Goal: Task Accomplishment & Management: Manage account settings

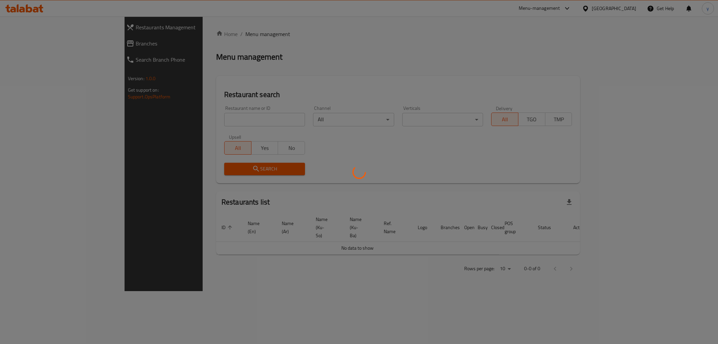
click at [37, 49] on div at bounding box center [359, 172] width 718 height 344
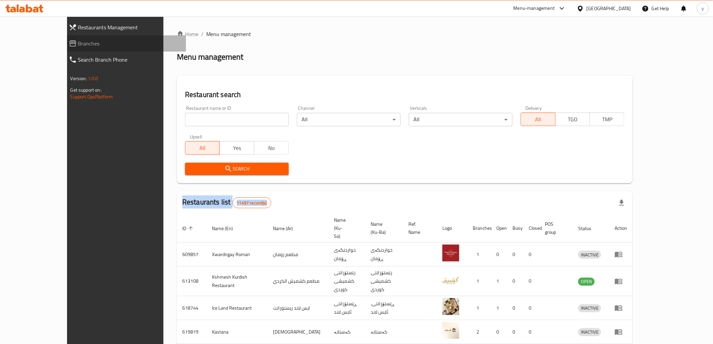
drag, startPoint x: 0, startPoint y: 0, endPoint x: 37, endPoint y: 49, distance: 61.5
click at [63, 49] on link "Branches" at bounding box center [124, 43] width 123 height 16
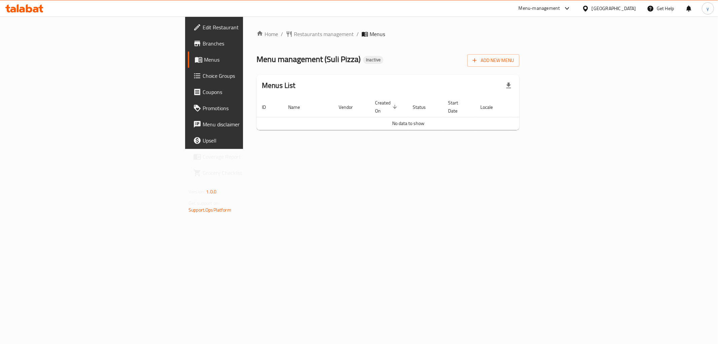
click at [533, 61] on div "Home / Restaurants management / Menus Menu management ( Suli Pizza ) Inactive A…" at bounding box center [388, 83] width 290 height 132
click at [520, 66] on button "Add New Menu" at bounding box center [493, 60] width 52 height 12
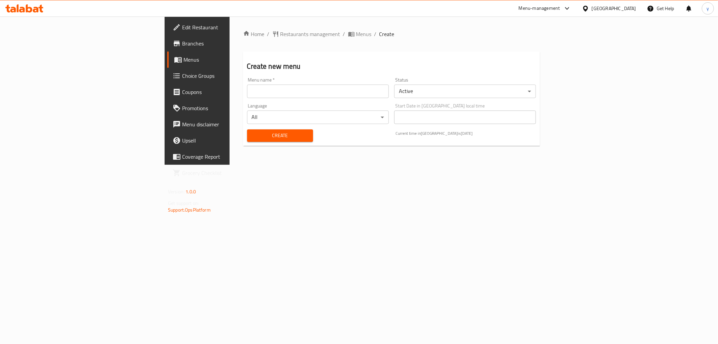
click at [351, 99] on div "Menu name   * Menu name *" at bounding box center [318, 88] width 147 height 26
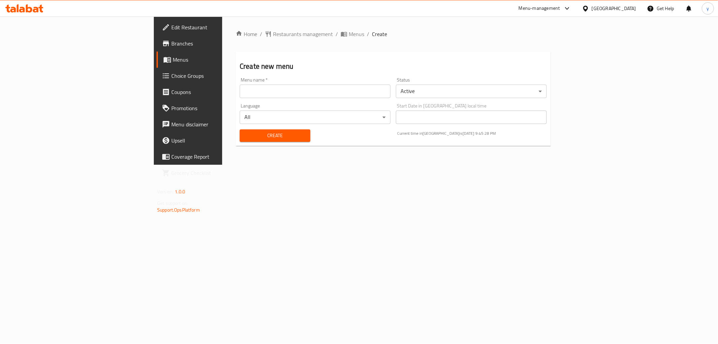
click at [353, 93] on input "text" at bounding box center [315, 91] width 151 height 13
type input "Team"
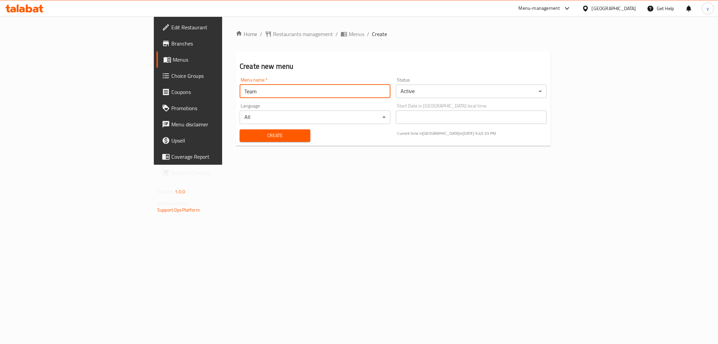
click at [240, 128] on div "Create" at bounding box center [275, 135] width 79 height 21
click at [240, 130] on button "Create" at bounding box center [275, 135] width 71 height 12
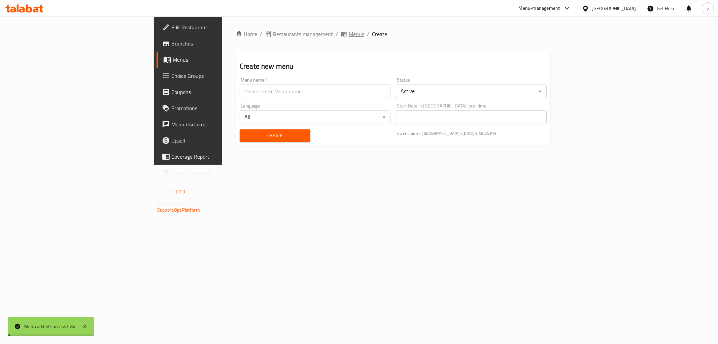
click at [349, 37] on span "Menus" at bounding box center [356, 34] width 15 height 8
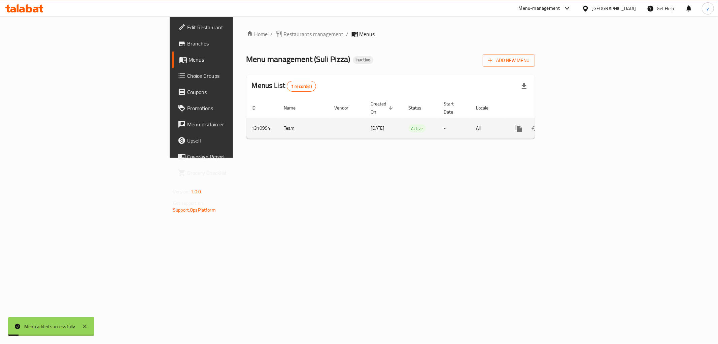
click at [576, 120] on link "enhanced table" at bounding box center [568, 128] width 16 height 16
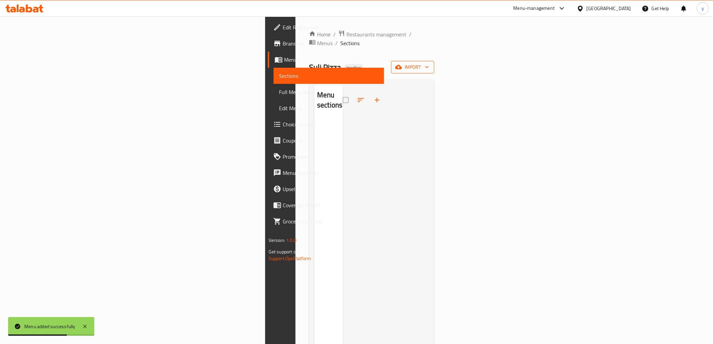
click at [429, 63] on span "import" at bounding box center [412, 67] width 32 height 8
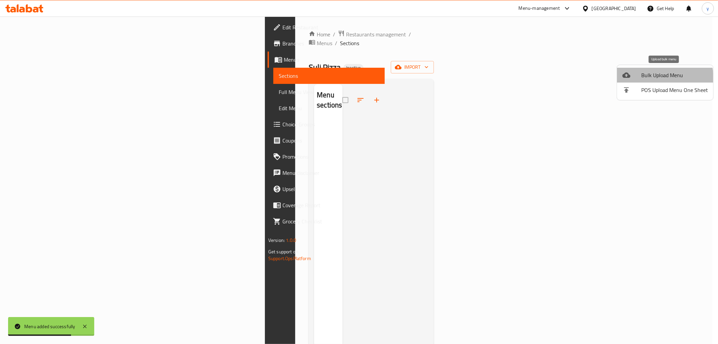
click at [657, 78] on span "Bulk Upload Menu" at bounding box center [675, 75] width 67 height 8
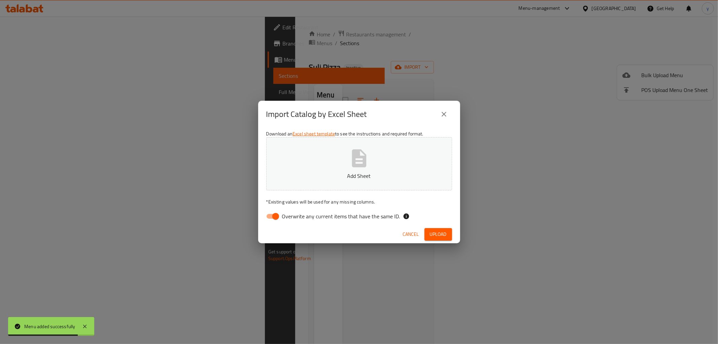
click at [277, 217] on input "Overwrite any current items that have the same ID." at bounding box center [276, 216] width 38 height 13
checkbox input "false"
click at [287, 182] on button "Add Sheet" at bounding box center [359, 163] width 186 height 53
click at [442, 228] on button "Upload" at bounding box center [439, 234] width 28 height 12
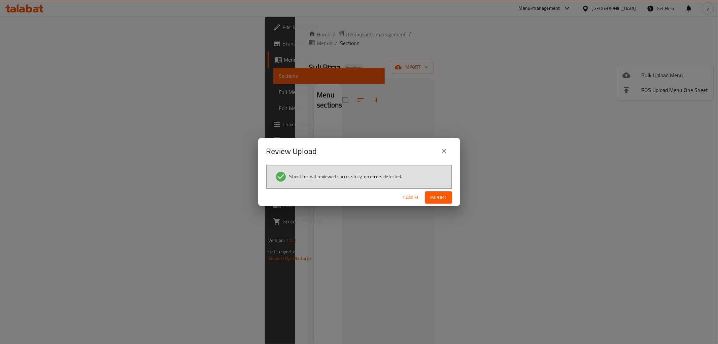
click at [440, 195] on span "Import" at bounding box center [439, 197] width 16 height 8
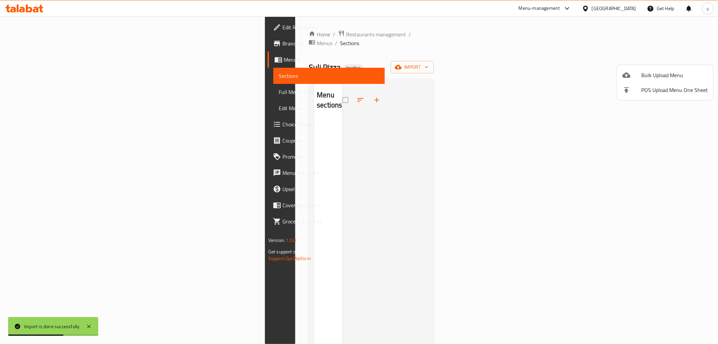
click at [493, 145] on div at bounding box center [359, 172] width 718 height 344
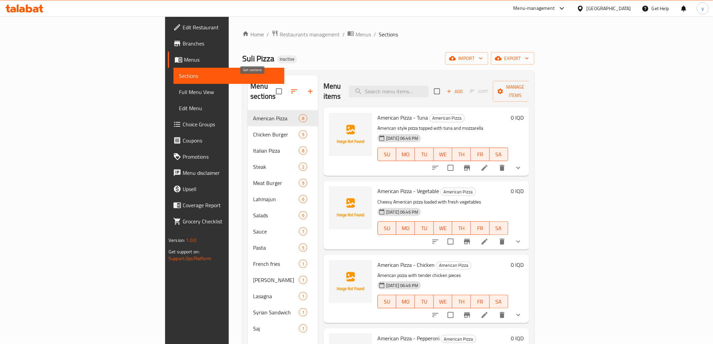
click at [286, 83] on button "button" at bounding box center [294, 91] width 16 height 16
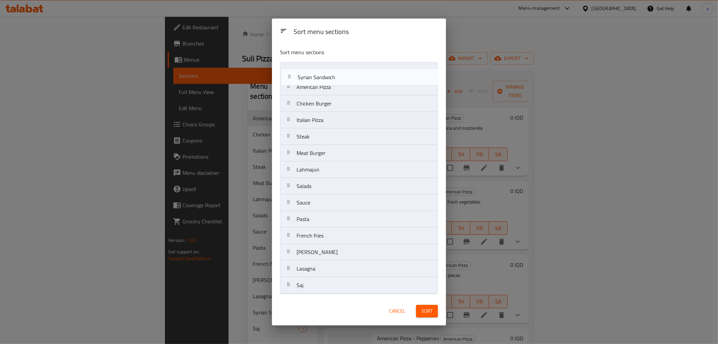
drag, startPoint x: 337, startPoint y: 270, endPoint x: 338, endPoint y: 72, distance: 198.4
click at [338, 72] on nav "American Pizza Chicken Burger Italian Pizza Steak Meat Burger Lahmajun Salads S…" at bounding box center [359, 178] width 158 height 232
drag, startPoint x: 327, startPoint y: 291, endPoint x: 319, endPoint y: 87, distance: 204.6
click at [319, 87] on nav "Syrian Sandwich American Pizza Chicken Burger Italian Pizza Steak Meat Burger L…" at bounding box center [359, 178] width 158 height 232
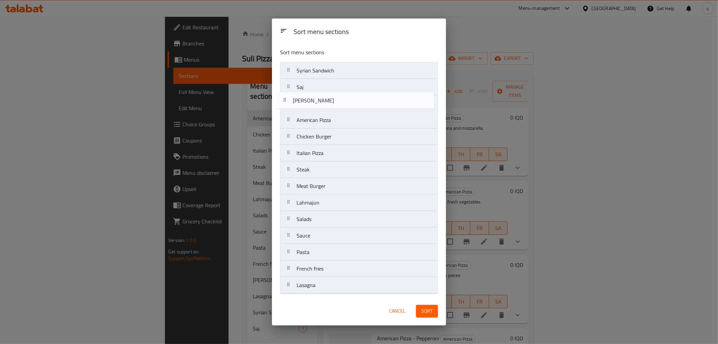
drag, startPoint x: 322, startPoint y: 269, endPoint x: 319, endPoint y: 96, distance: 172.8
click at [319, 96] on nav "Syrian Sandwich Saj American Pizza Chicken Burger Italian Pizza Steak Meat Burg…" at bounding box center [359, 178] width 158 height 232
drag, startPoint x: 329, startPoint y: 189, endPoint x: 323, endPoint y: 94, distance: 94.8
click at [323, 94] on nav "Syrian Sandwich Saj Gus American Pizza Chicken Burger Italian Pizza Steak Meat …" at bounding box center [359, 178] width 158 height 232
drag, startPoint x: 364, startPoint y: 101, endPoint x: 359, endPoint y: 88, distance: 14.5
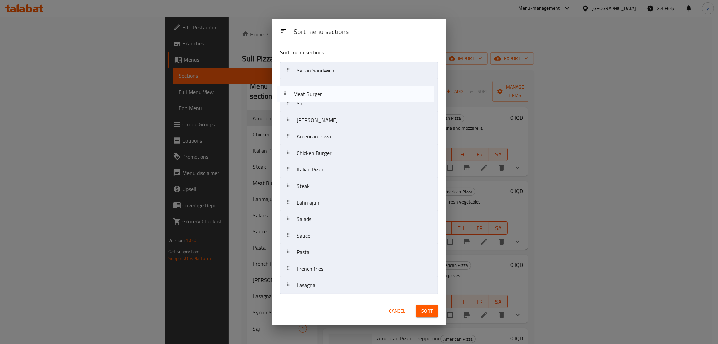
click at [359, 88] on nav "Syrian Sandwich Saj Meat Burger Gus American Pizza Chicken Burger Italian Pizza…" at bounding box center [359, 178] width 158 height 232
drag, startPoint x: 329, startPoint y: 156, endPoint x: 325, endPoint y: 100, distance: 55.4
click at [325, 100] on nav "Syrian Sandwich Meat Burger Saj Gus American Pizza Chicken Burger Italian Pizza…" at bounding box center [359, 178] width 158 height 232
drag, startPoint x: 326, startPoint y: 102, endPoint x: 324, endPoint y: 88, distance: 14.9
click at [324, 88] on nav "Syrian Sandwich Meat Burger Chicken Burger Saj Gus American Pizza Italian Pizza…" at bounding box center [359, 178] width 158 height 232
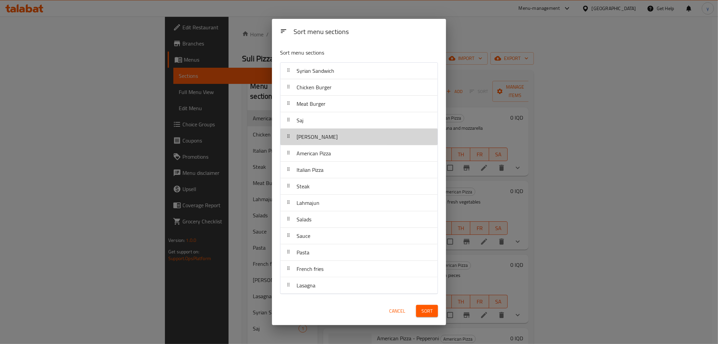
drag, startPoint x: 329, startPoint y: 140, endPoint x: 329, endPoint y: 122, distance: 18.2
click at [329, 122] on nav "Syrian Sandwich Chicken Burger Meat Burger Saj Gus American Pizza Italian Pizza…" at bounding box center [359, 178] width 158 height 232
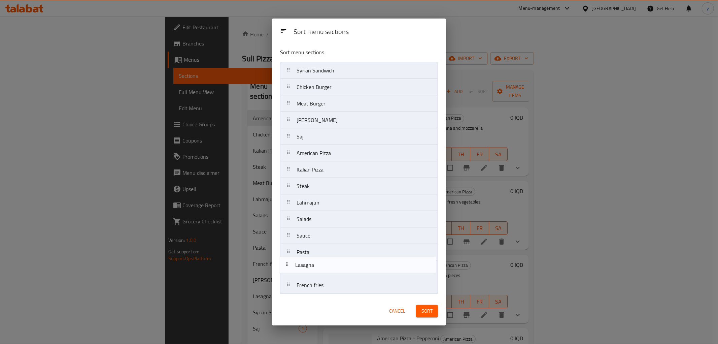
drag, startPoint x: 337, startPoint y: 282, endPoint x: 338, endPoint y: 257, distance: 24.9
click at [338, 257] on nav "Syrian Sandwich Chicken Burger Meat Burger Gus Saj American Pizza Italian Pizza…" at bounding box center [359, 178] width 158 height 232
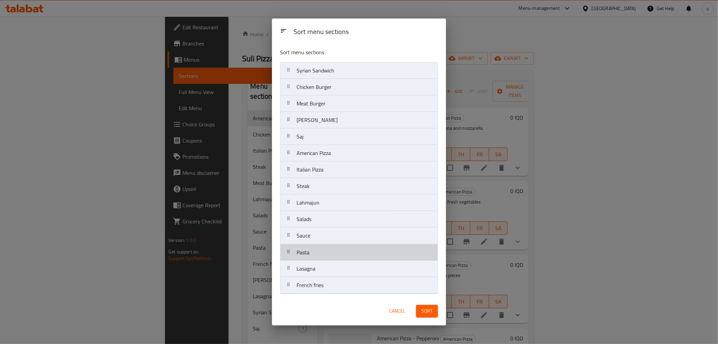
drag, startPoint x: 338, startPoint y: 257, endPoint x: 337, endPoint y: 230, distance: 26.6
click at [337, 230] on nav "Syrian Sandwich Chicken Burger Meat Burger Gus Saj American Pizza Italian Pizza…" at bounding box center [359, 178] width 158 height 232
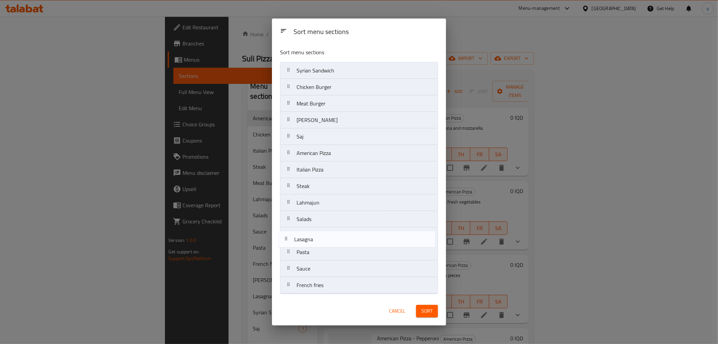
click at [325, 231] on nav "Syrian Sandwich Chicken Burger Meat Burger Gus Saj American Pizza Italian Pizza…" at bounding box center [359, 178] width 158 height 232
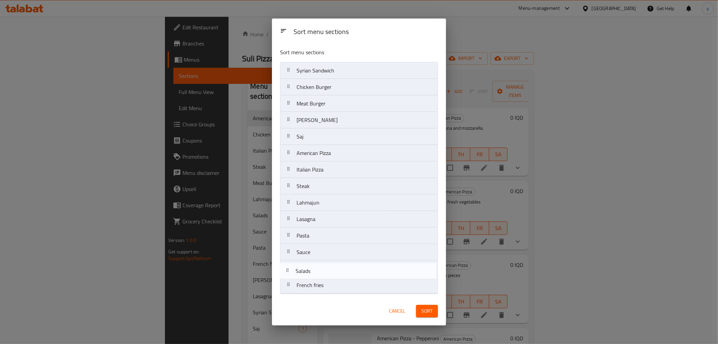
click at [323, 275] on nav "Syrian Sandwich Chicken Burger Meat Burger Gus Saj American Pizza Italian Pizza…" at bounding box center [359, 178] width 158 height 232
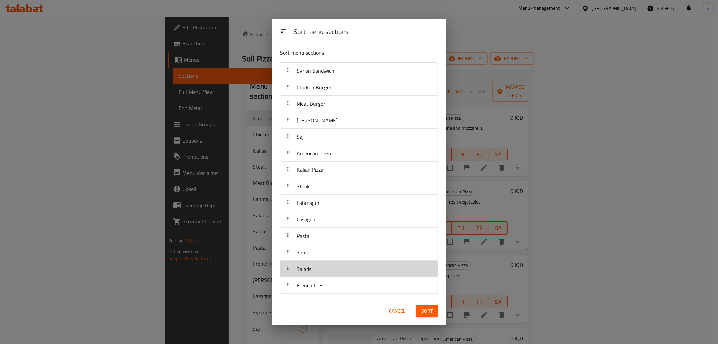
drag, startPoint x: 326, startPoint y: 274, endPoint x: 325, endPoint y: 284, distance: 10.1
click at [325, 284] on nav "Syrian Sandwich Chicken Burger Meat Burger Gus Saj American Pizza Italian Pizza…" at bounding box center [359, 178] width 158 height 232
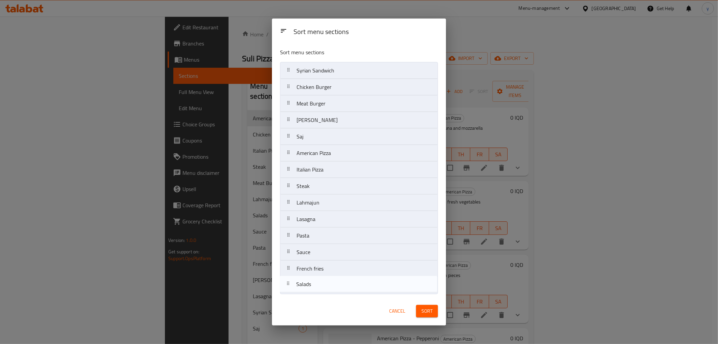
click at [325, 283] on nav "Syrian Sandwich Chicken Burger Meat Burger Gus Saj American Pizza Italian Pizza…" at bounding box center [359, 178] width 158 height 232
drag, startPoint x: 328, startPoint y: 255, endPoint x: 329, endPoint y: 277, distance: 21.6
click at [329, 277] on nav "Syrian Sandwich Chicken Burger Meat Burger Gus Saj American Pizza Italian Pizza…" at bounding box center [359, 178] width 158 height 232
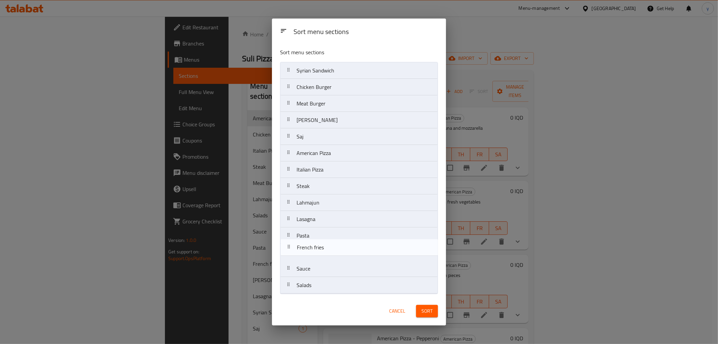
drag, startPoint x: 336, startPoint y: 261, endPoint x: 336, endPoint y: 255, distance: 5.7
click at [336, 255] on nav "Syrian Sandwich Chicken Burger Meat Burger Gus Saj American Pizza Italian Pizza…" at bounding box center [359, 178] width 158 height 232
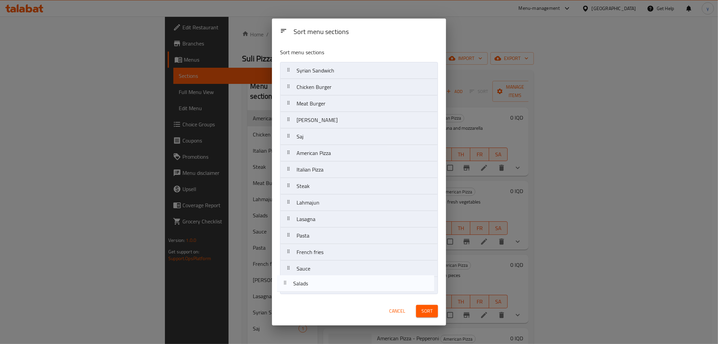
click at [328, 256] on nav "Syrian Sandwich Chicken Burger Meat Burger Gus Saj American Pizza Italian Pizza…" at bounding box center [359, 178] width 158 height 232
drag, startPoint x: 329, startPoint y: 261, endPoint x: 328, endPoint y: 270, distance: 9.5
click at [328, 270] on nav "Syrian Sandwich Chicken Burger Meat Burger Gus Saj American Pizza Italian Pizza…" at bounding box center [359, 178] width 158 height 232
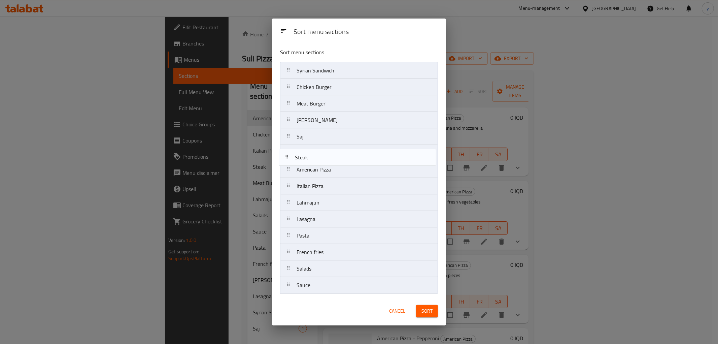
drag, startPoint x: 326, startPoint y: 189, endPoint x: 324, endPoint y: 152, distance: 36.4
click at [324, 152] on nav "Syrian Sandwich Chicken Burger Meat Burger Gus Saj American Pizza Italian Pizza…" at bounding box center [359, 178] width 158 height 232
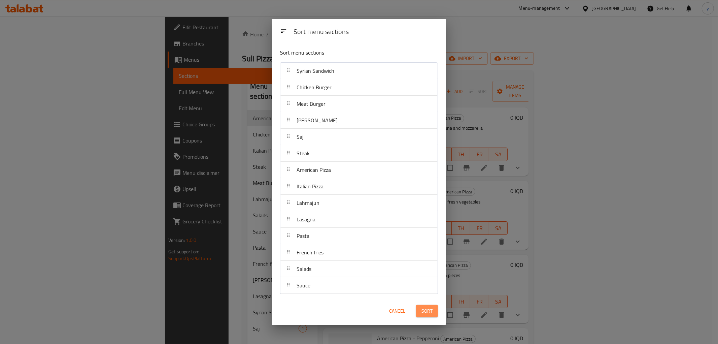
click at [428, 309] on span "Sort" at bounding box center [427, 311] width 11 height 8
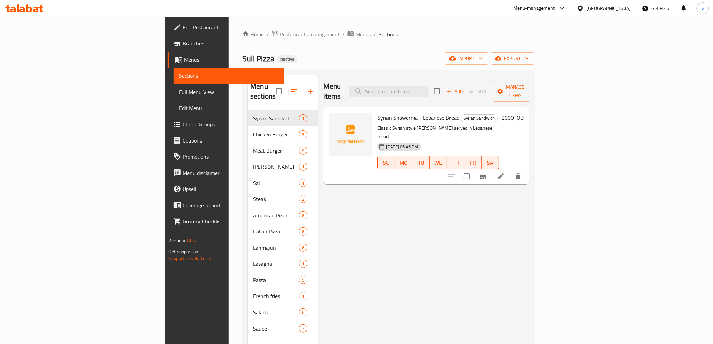
click at [318, 186] on div "Menu items Add Sort Manage items Syrian Shawerma - Lebanese Bread Syrian Sandwi…" at bounding box center [423, 247] width 211 height 344
click at [331, 118] on span "upload picture" at bounding box center [337, 122] width 13 height 8
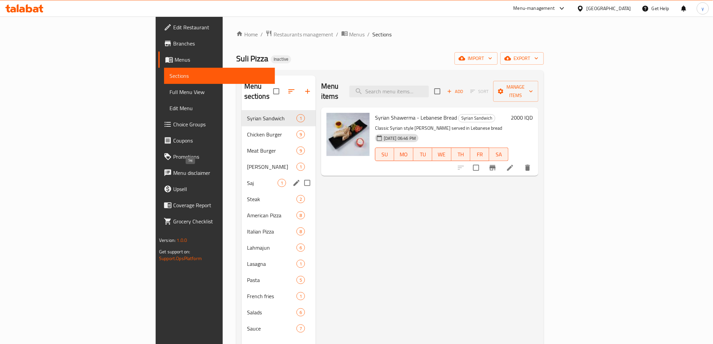
click at [247, 179] on span "Saj" at bounding box center [262, 183] width 31 height 8
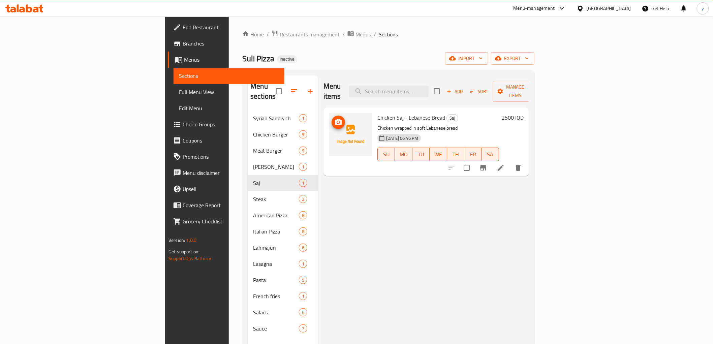
click at [331, 118] on span "upload picture" at bounding box center [337, 122] width 13 height 8
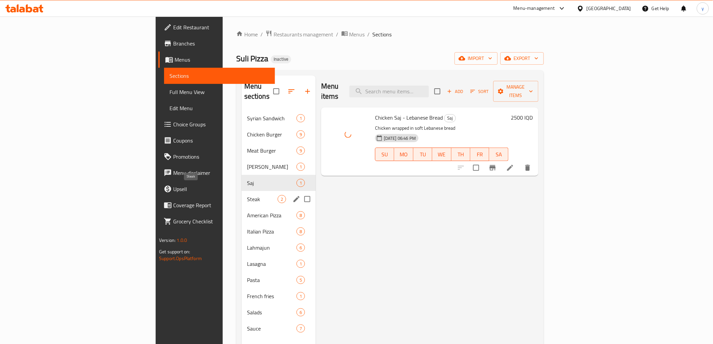
click at [247, 195] on span "Steak" at bounding box center [262, 199] width 31 height 8
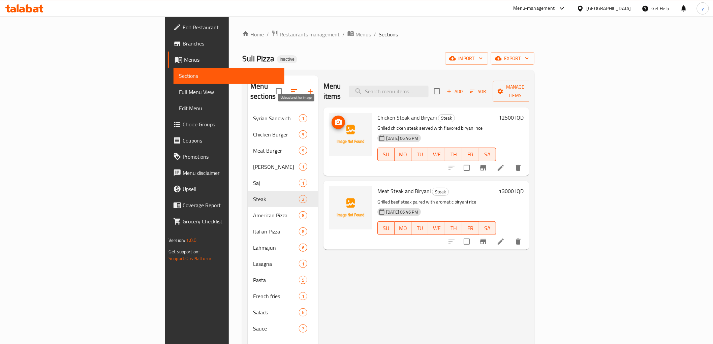
click at [329, 113] on img at bounding box center [350, 134] width 43 height 43
click at [331, 116] on button "upload picture" at bounding box center [337, 122] width 13 height 13
click at [510, 235] on li at bounding box center [500, 241] width 19 height 12
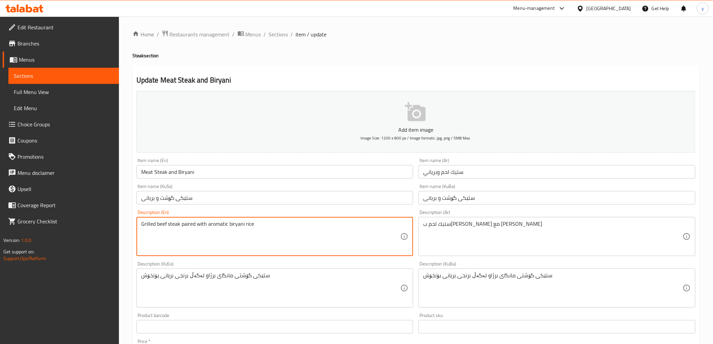
click at [223, 229] on textarea "Grilled beef steak paired with aromatic biryani rice" at bounding box center [270, 237] width 259 height 32
paste textarea
click at [209, 241] on textarea "Grilled beef steak with aromatic biryani rice" at bounding box center [270, 237] width 259 height 32
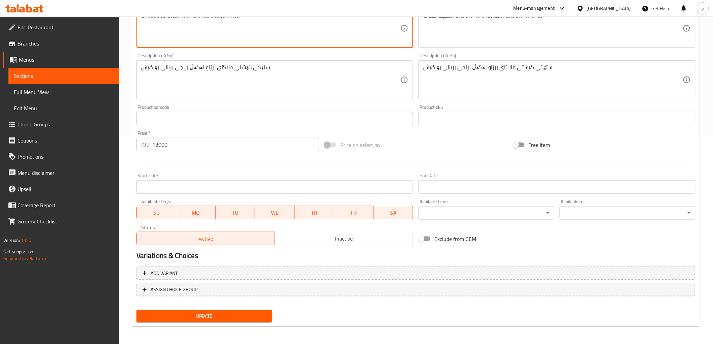
type textarea "Grilled beef steak with aromatic biryani rice"
click at [215, 312] on span "Update" at bounding box center [204, 316] width 125 height 8
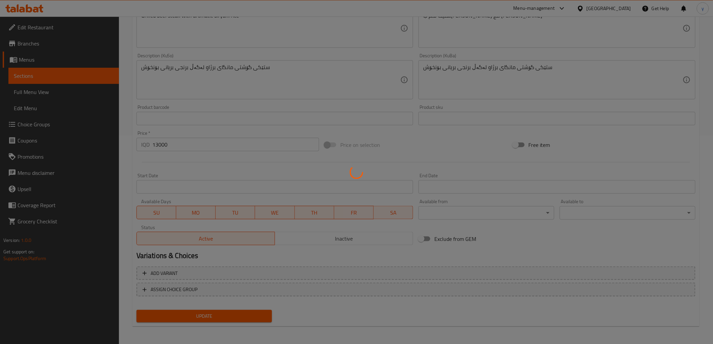
scroll to position [0, 0]
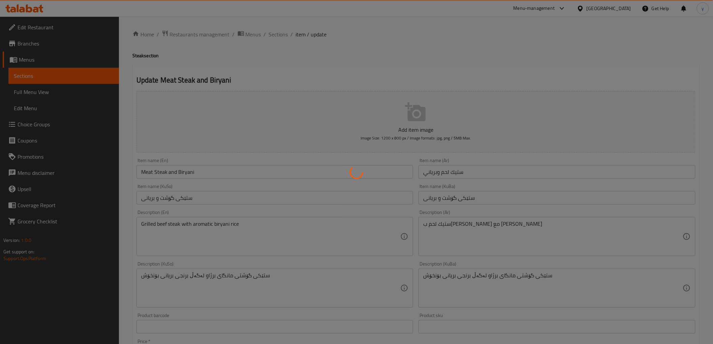
click at [281, 36] on div at bounding box center [356, 172] width 713 height 344
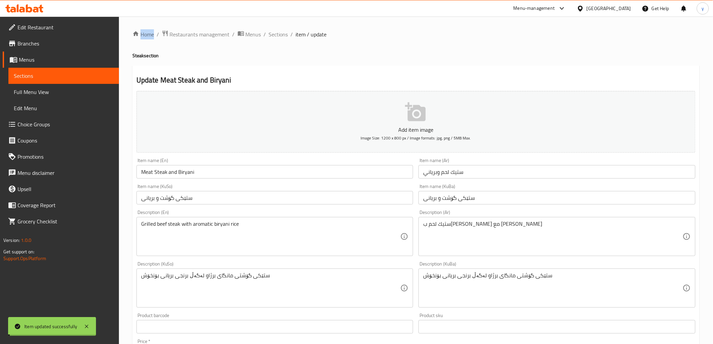
click at [281, 36] on span "Sections" at bounding box center [278, 34] width 19 height 8
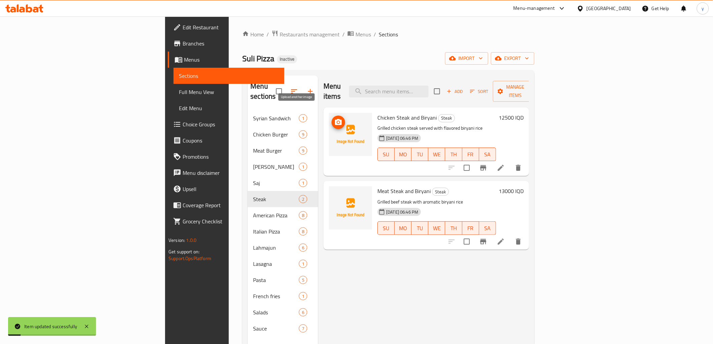
click at [334, 118] on icon "upload picture" at bounding box center [338, 122] width 8 height 8
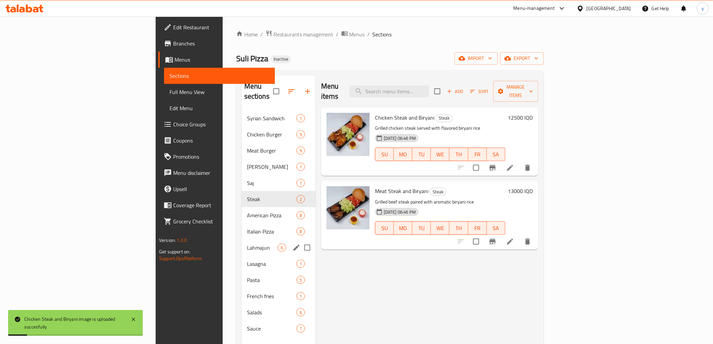
click at [241, 239] on div "Lahmajun 6" at bounding box center [278, 247] width 74 height 16
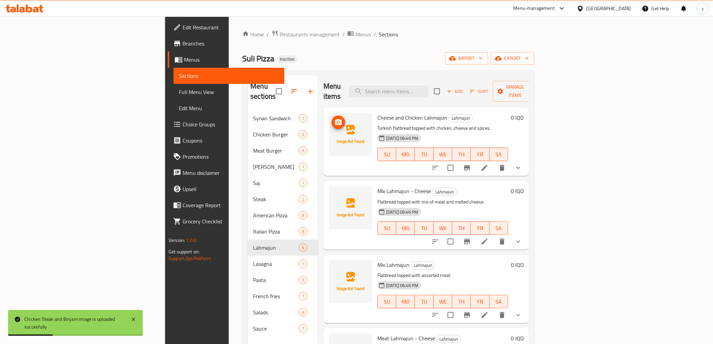
click at [334, 118] on icon "upload picture" at bounding box center [338, 122] width 8 height 8
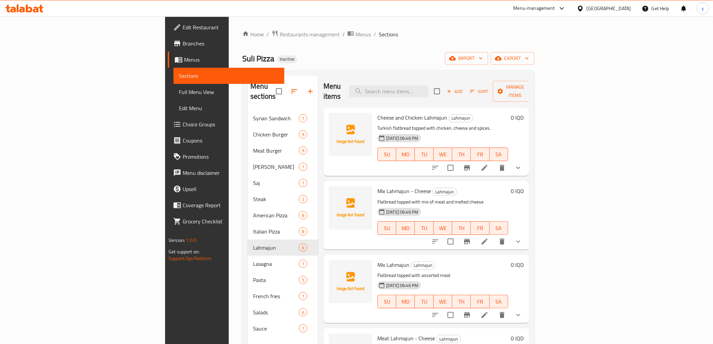
click at [398, 112] on span "Cheese and Chicken Lahmajun" at bounding box center [412, 117] width 70 height 10
copy h6 "Lahmajun"
click at [335, 119] on icon "upload picture" at bounding box center [338, 122] width 7 height 6
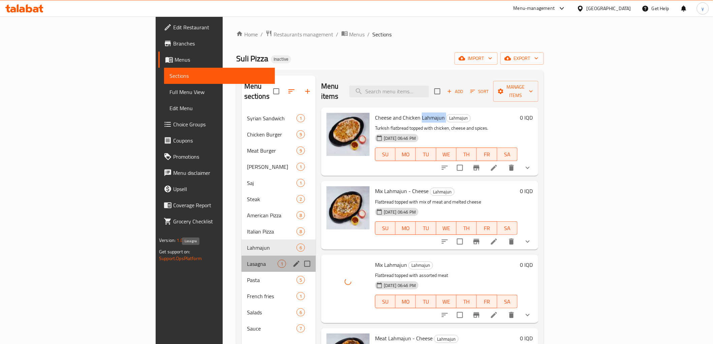
click at [247, 260] on span "Lasagna" at bounding box center [262, 264] width 31 height 8
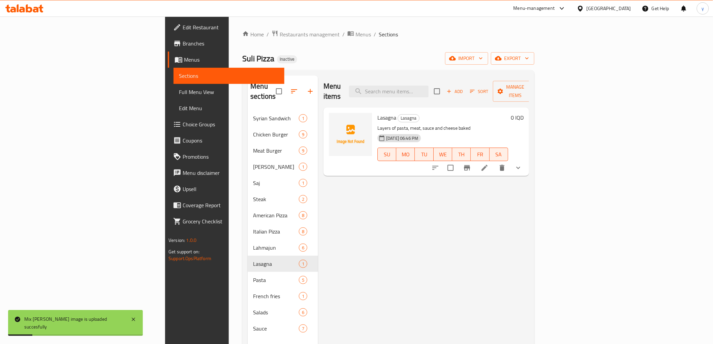
click at [377, 112] on span "Lasagna" at bounding box center [386, 117] width 19 height 10
copy h6 "Lasagna"
click at [335, 119] on icon "upload picture" at bounding box center [338, 122] width 7 height 6
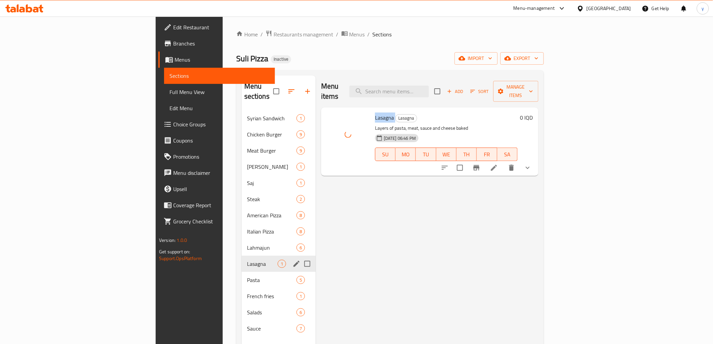
click at [241, 272] on div "Pasta 5" at bounding box center [278, 280] width 74 height 16
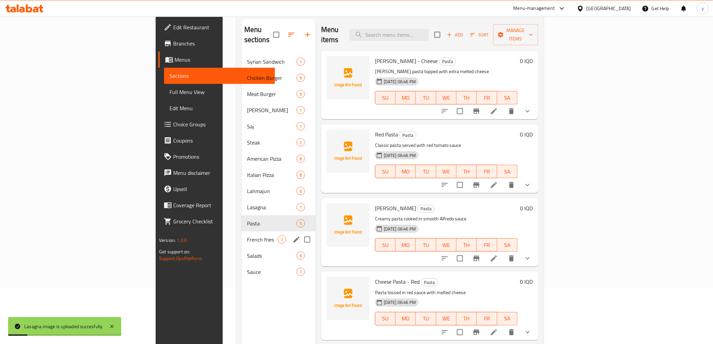
scroll to position [94, 0]
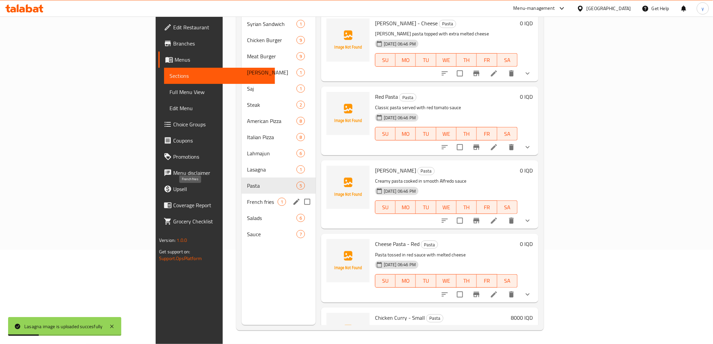
click at [247, 198] on span "French fries" at bounding box center [262, 202] width 31 height 8
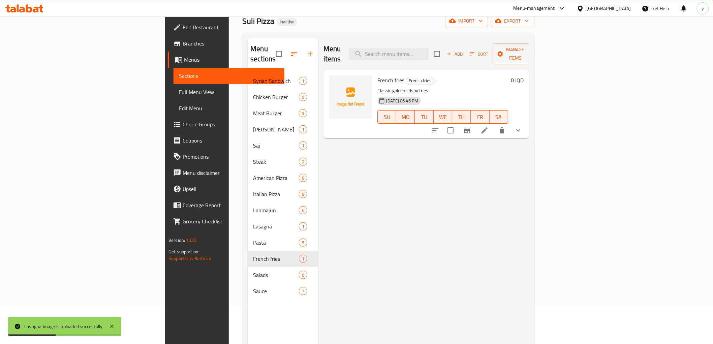
scroll to position [19, 0]
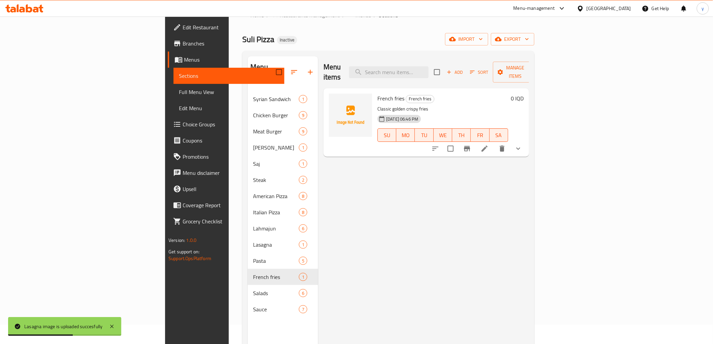
click at [377, 93] on span "French fries" at bounding box center [390, 98] width 27 height 10
copy h6 "French fries"
click at [334, 99] on icon "upload picture" at bounding box center [338, 103] width 8 height 8
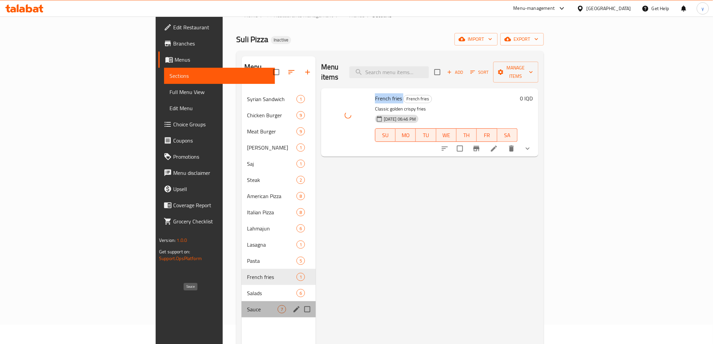
click at [247, 305] on span "Sauce" at bounding box center [262, 309] width 31 height 8
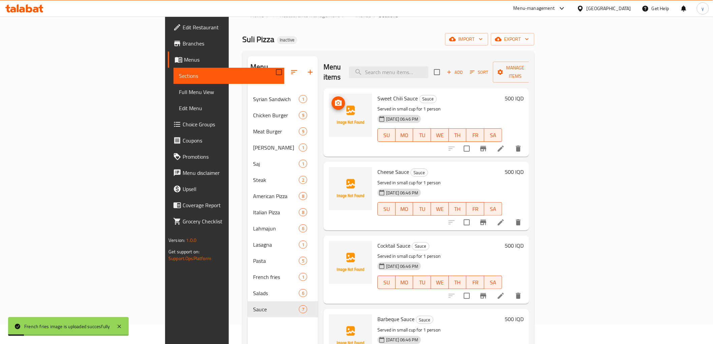
click at [329, 94] on img at bounding box center [350, 115] width 43 height 43
click at [377, 93] on span "Sweet Chili Sauce" at bounding box center [397, 98] width 40 height 10
copy h6 "Sauce"
click at [334, 99] on icon "upload picture" at bounding box center [338, 103] width 8 height 8
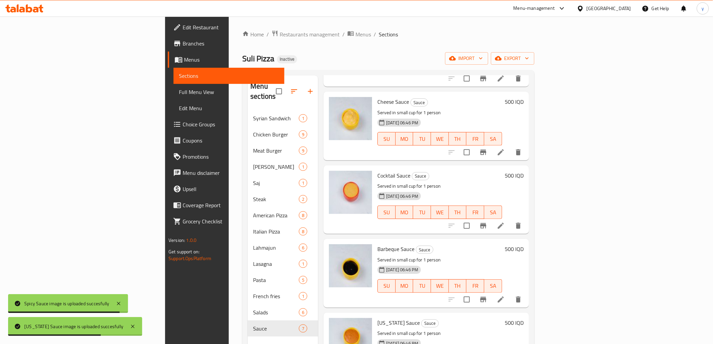
scroll to position [188, 0]
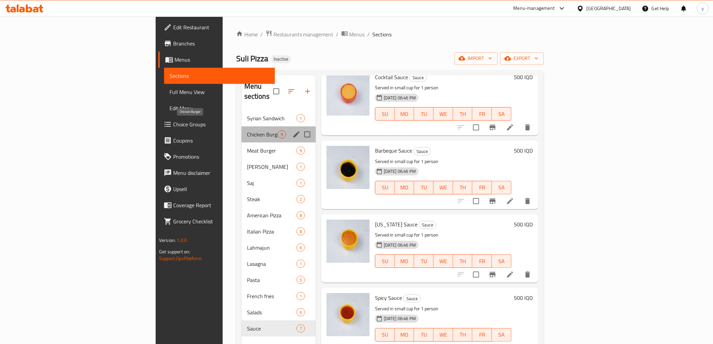
click at [247, 130] on span "Chicken Burger" at bounding box center [262, 134] width 31 height 8
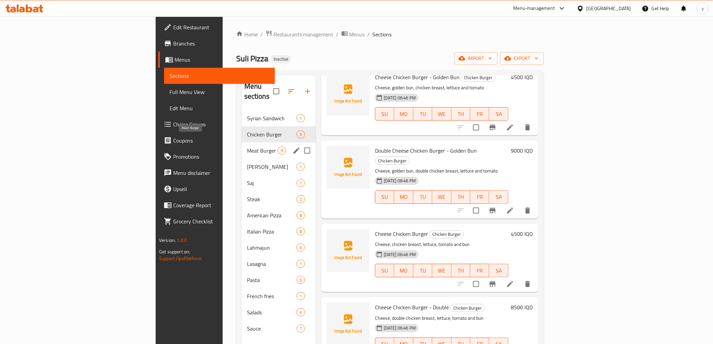
click at [247, 147] on span "Meat Burger" at bounding box center [262, 151] width 31 height 8
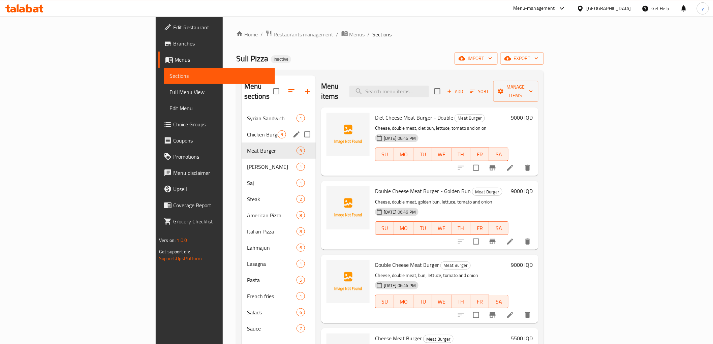
click at [241, 129] on div "Chicken Burger 9" at bounding box center [278, 134] width 74 height 16
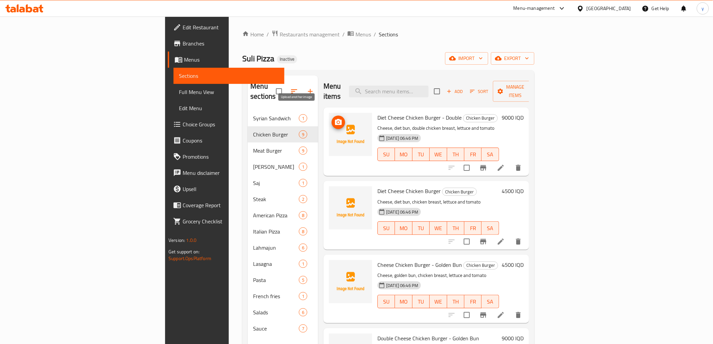
click at [337, 121] on circle "upload picture" at bounding box center [338, 122] width 2 height 2
drag, startPoint x: 365, startPoint y: 107, endPoint x: 398, endPoint y: 108, distance: 33.0
click at [398, 112] on span "Diet Cheese Chicken Burger - Double" at bounding box center [419, 117] width 84 height 10
copy span "Chicken Burger"
click at [329, 113] on img at bounding box center [350, 134] width 43 height 43
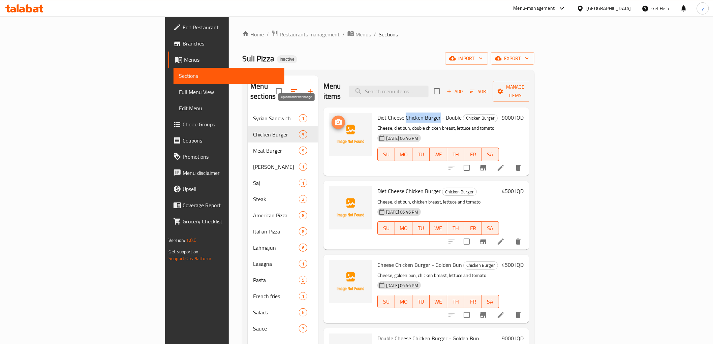
click at [334, 118] on icon "upload picture" at bounding box center [338, 122] width 8 height 8
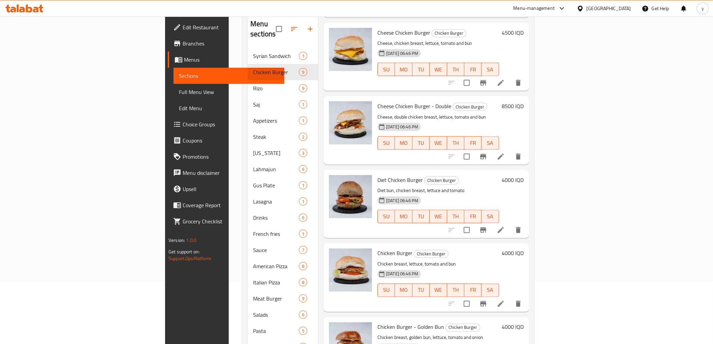
scroll to position [94, 0]
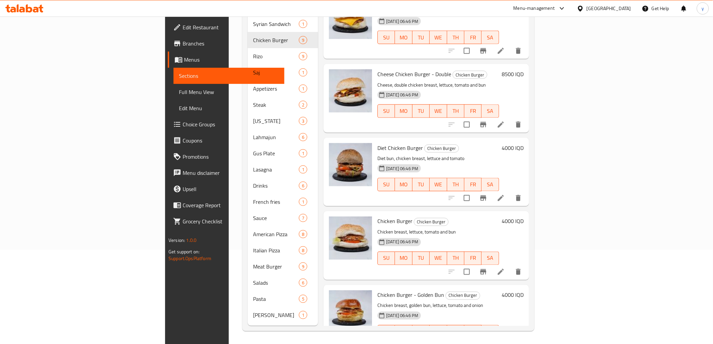
click at [173, 99] on link "Full Menu View" at bounding box center [228, 92] width 110 height 16
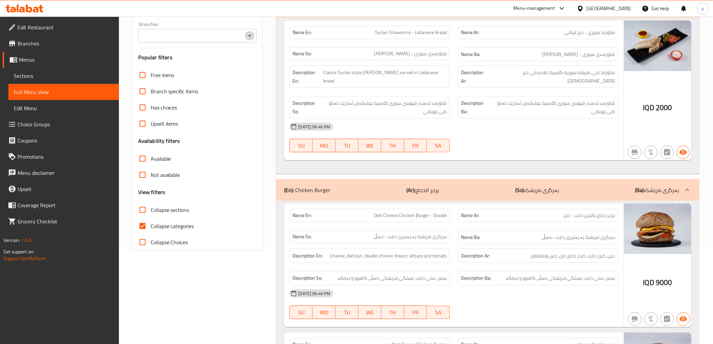
click at [248, 35] on icon "Open" at bounding box center [250, 36] width 8 height 8
click at [204, 64] on li "Suli Pizza, Bakhtyari" at bounding box center [197, 65] width 119 height 12
type input "Suli Pizza, Bakhtyari"
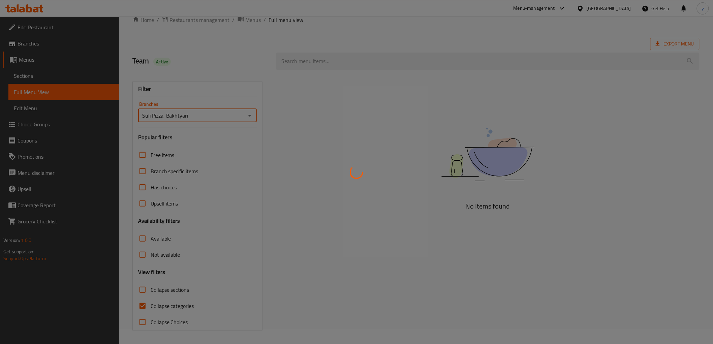
scroll to position [14, 0]
click at [140, 304] on div at bounding box center [356, 172] width 713 height 344
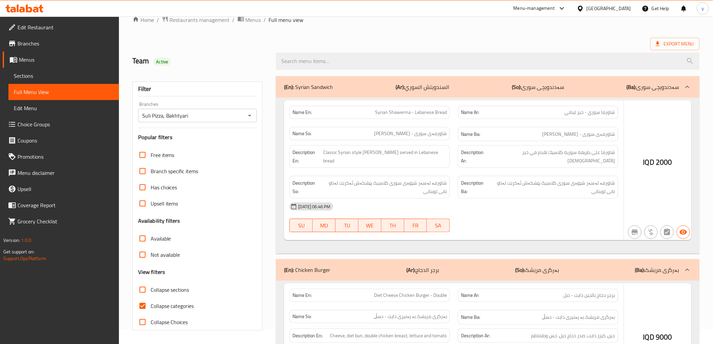
click at [140, 304] on div at bounding box center [356, 172] width 713 height 344
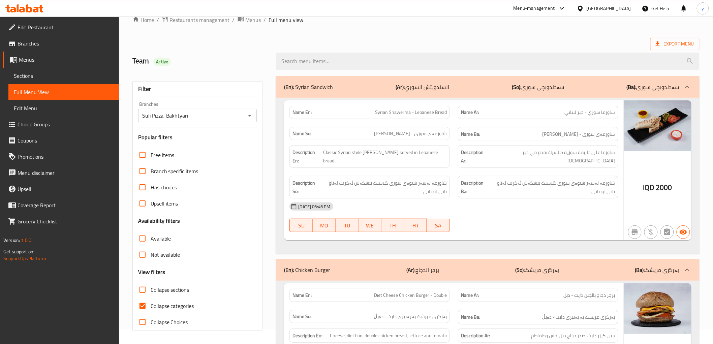
scroll to position [94, 0]
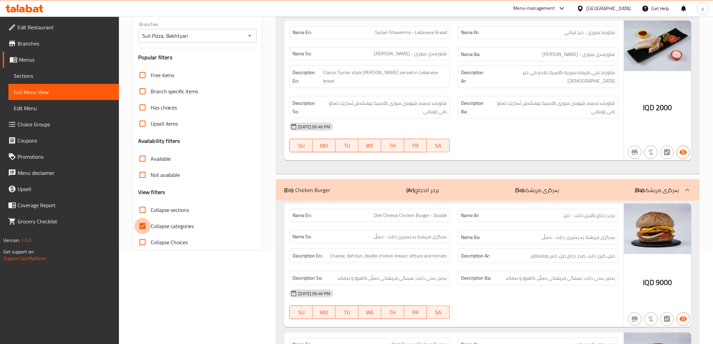
drag, startPoint x: 146, startPoint y: 232, endPoint x: 406, endPoint y: 221, distance: 259.9
click at [146, 228] on input "Collapse categories" at bounding box center [142, 226] width 16 height 16
checkbox input "false"
click at [144, 204] on input "Collapse sections" at bounding box center [142, 210] width 16 height 16
checkbox input "true"
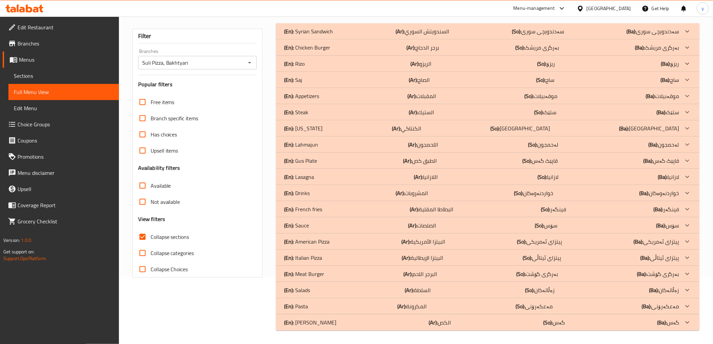
scroll to position [67, 0]
click at [319, 46] on p "(En): Chicken Burger" at bounding box center [307, 47] width 46 height 8
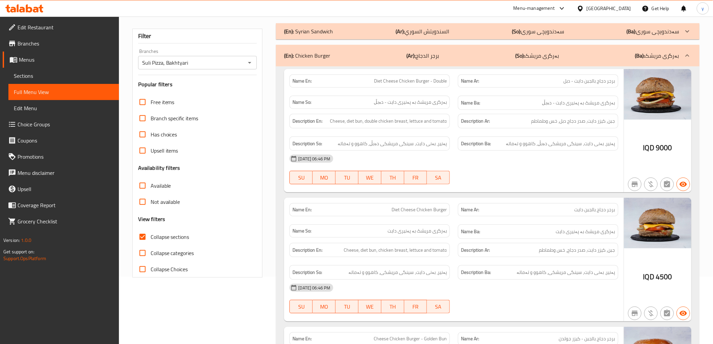
click at [352, 60] on div "(En): Chicken Burger (Ar): برجر الدجاج (So): بەرگری مریشک (Ba): بەرگری مریشک" at bounding box center [487, 56] width 423 height 22
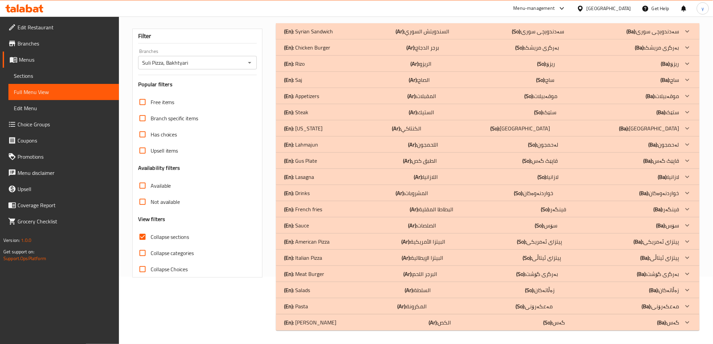
click at [361, 31] on div "(En): Syrian Sandwich (Ar): السندويتش السوري (So): سەدندویچی سوری (Ba): سەدندوی…" at bounding box center [481, 31] width 395 height 8
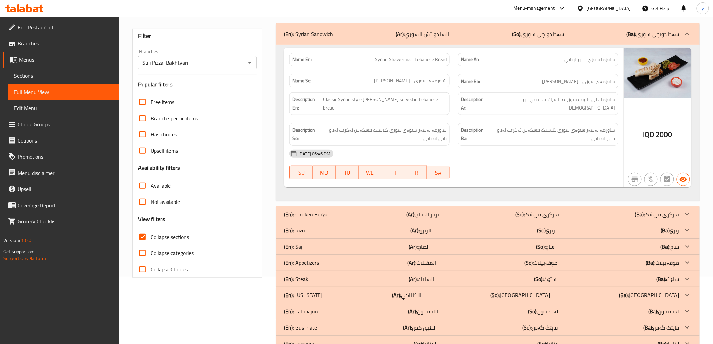
click at [457, 37] on div "(En): Syrian Sandwich (Ar): السندويتش السوري (So): سەدندویچی سوری (Ba): سەدندوی…" at bounding box center [481, 34] width 395 height 8
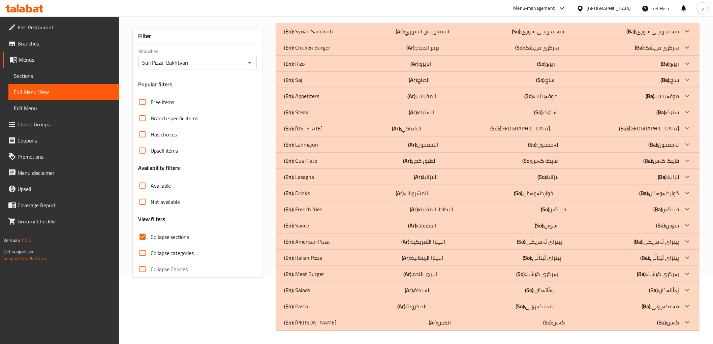
click at [465, 50] on div "(En): Chicken Burger (Ar): برجر الدجاج (So): بەرگری مریشک (Ba): بەرگری مریشک" at bounding box center [481, 47] width 395 height 8
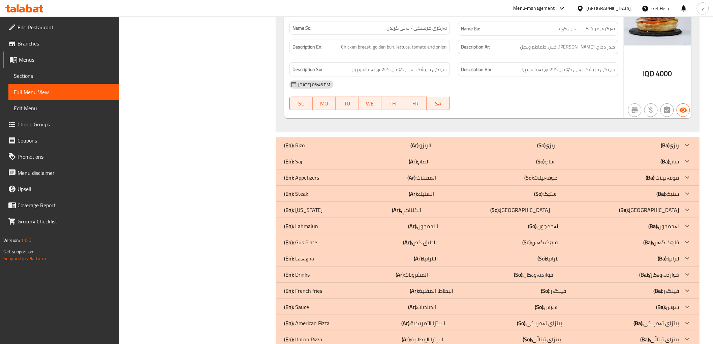
scroll to position [1190, 0]
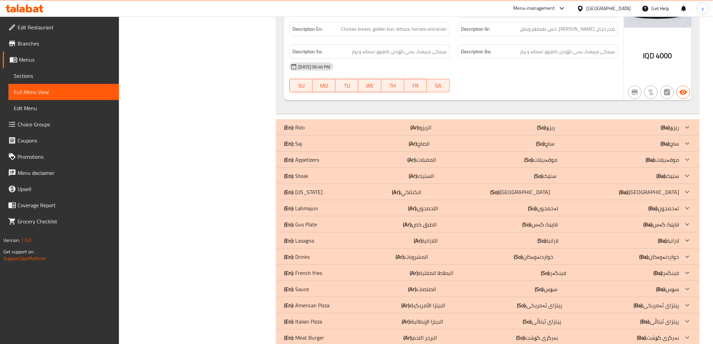
click at [319, 148] on div "(En): Saj (Ar): الصاج (So): ساج (Ba): ساج" at bounding box center [481, 143] width 395 height 8
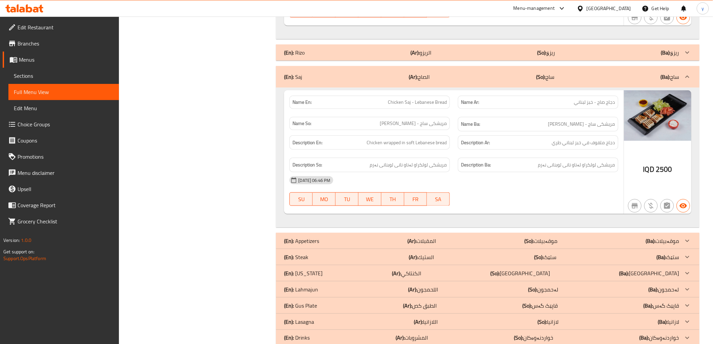
scroll to position [1339, 0]
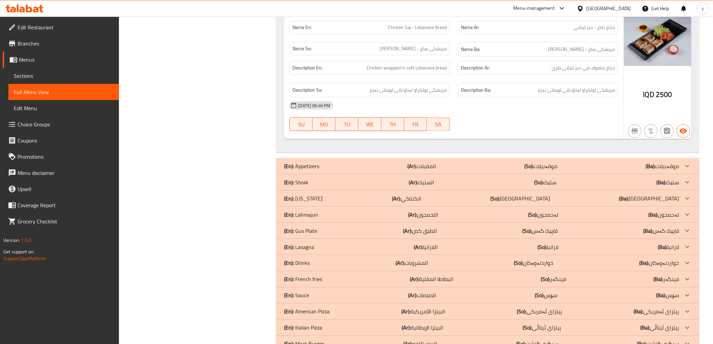
click at [349, 186] on div "(En): Steak (Ar): الستيك (So): ستێک (Ba): ستێک" at bounding box center [481, 182] width 395 height 8
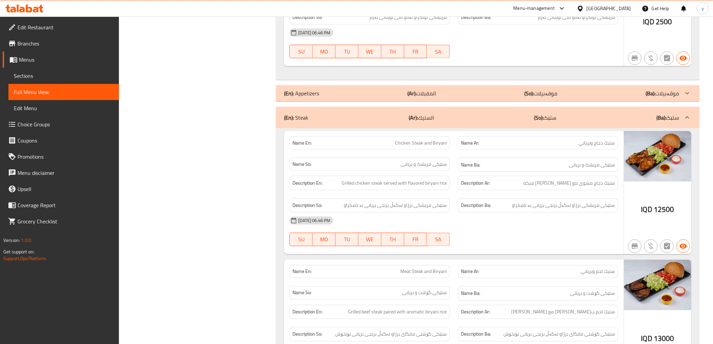
scroll to position [1415, 0]
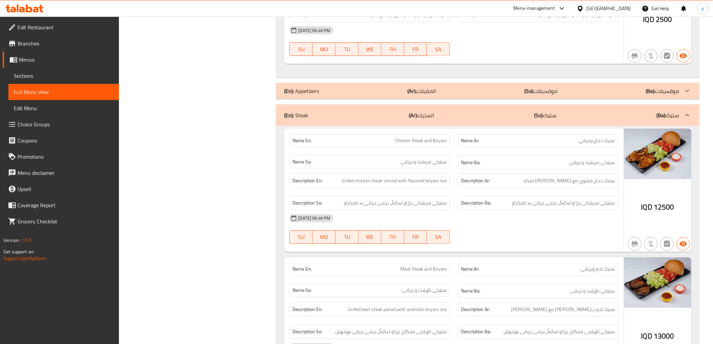
click at [59, 73] on span "Sections" at bounding box center [64, 76] width 100 height 8
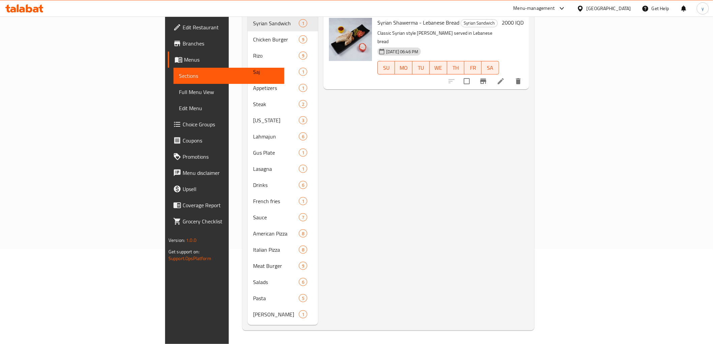
scroll to position [94, 0]
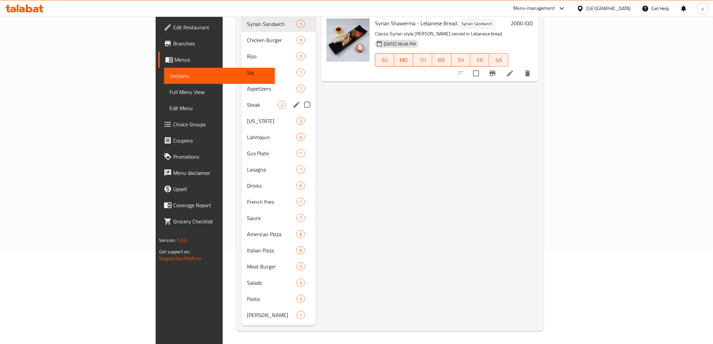
click at [241, 100] on div "Steak 2" at bounding box center [278, 105] width 74 height 16
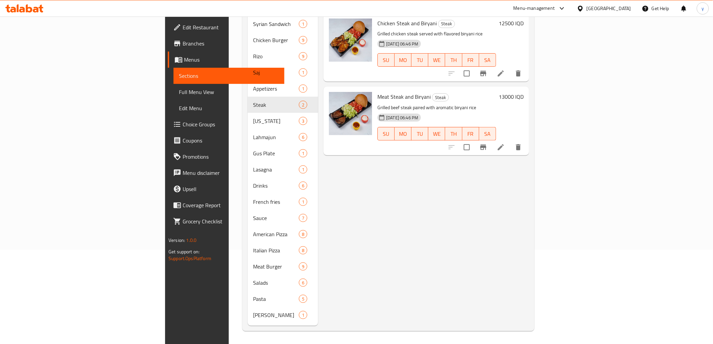
click at [510, 67] on li at bounding box center [500, 73] width 19 height 12
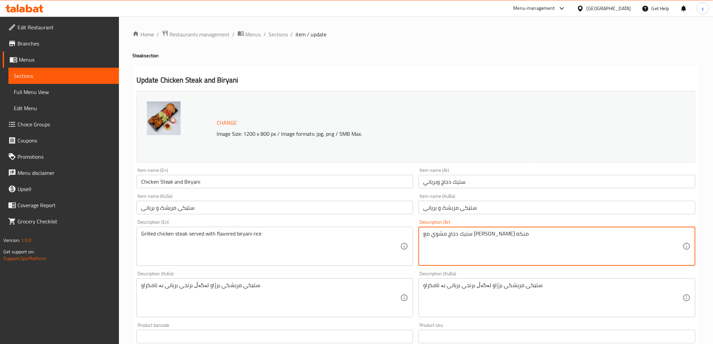
click at [440, 241] on textarea "ستيك دجاج مشوي مع [PERSON_NAME] منكه" at bounding box center [552, 246] width 259 height 32
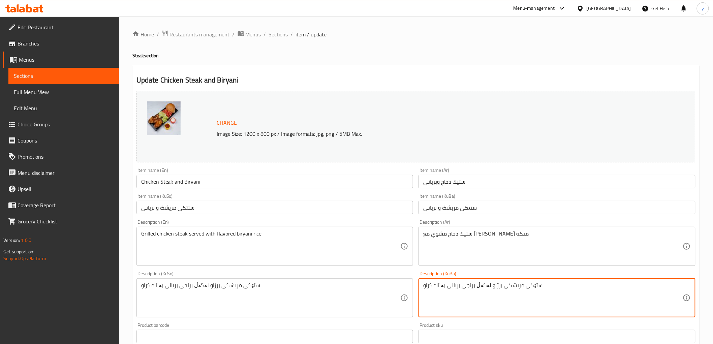
paste textarea "امدار"
drag, startPoint x: 445, startPoint y: 287, endPoint x: 422, endPoint y: 288, distance: 22.9
click at [462, 285] on textarea "ستێکی مریشکی برژاو لەگەڵ برنجی بریانی تامدار" at bounding box center [552, 298] width 259 height 32
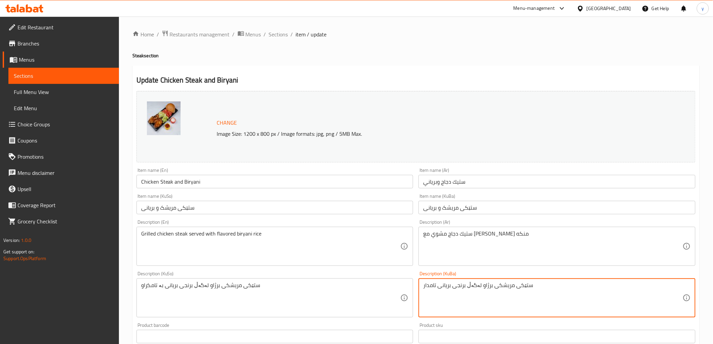
type textarea "ستێکی مریشکی برژاو لەگەڵ برنجی بریانی تامدار"
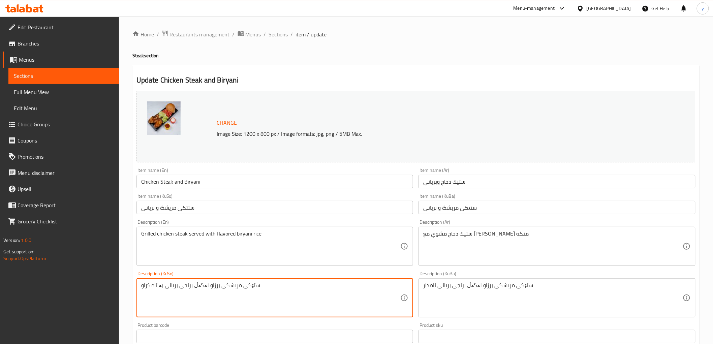
click at [320, 287] on textarea "ستێکی مریشکی برژاو لەگەڵ برنجی بریانی بە تامکراو" at bounding box center [270, 298] width 259 height 32
paste textarea "امدار"
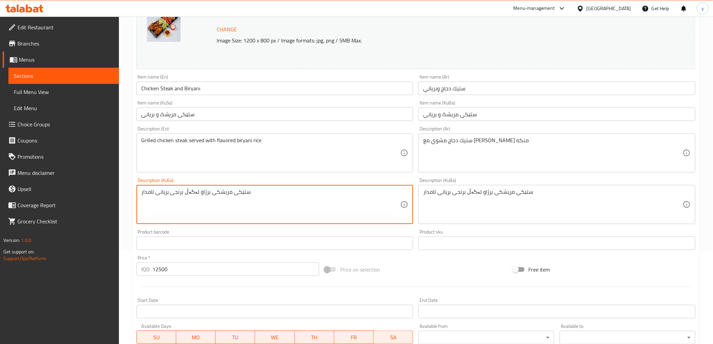
scroll to position [218, 0]
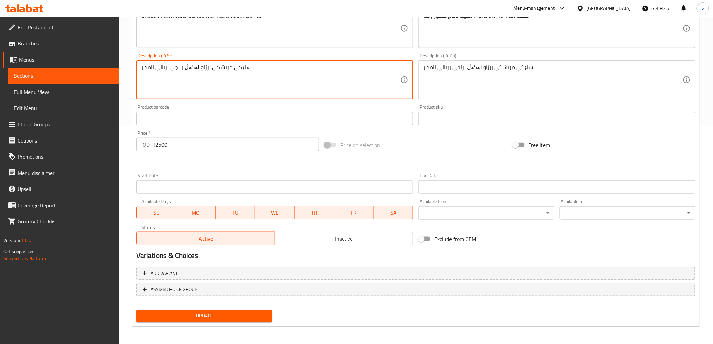
type textarea "ستێکی مریشکی برژاو لەگەڵ برنجی بریانی تامدار"
click at [228, 318] on span "Update" at bounding box center [204, 316] width 125 height 8
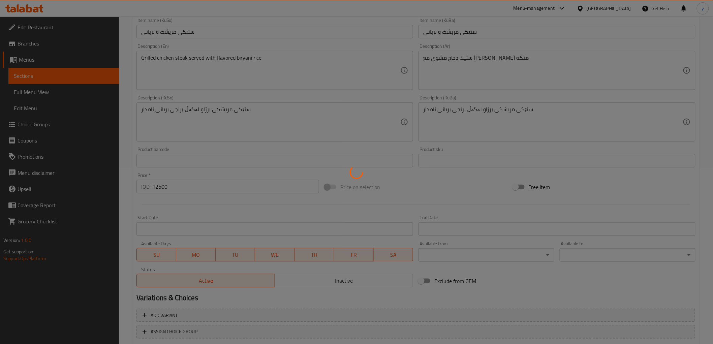
scroll to position [68, 0]
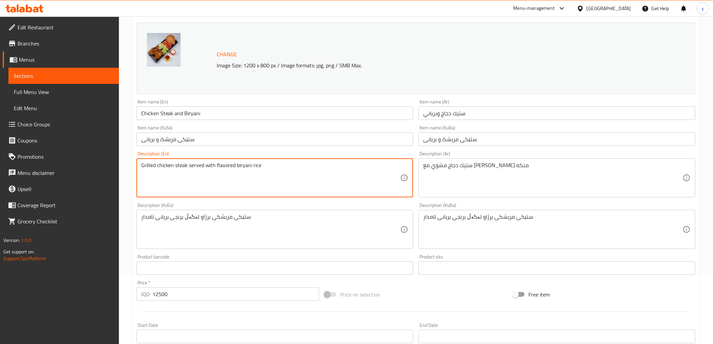
click at [231, 167] on textarea "Grilled chicken steak served with flavored biryani rice" at bounding box center [270, 178] width 259 height 32
click at [211, 165] on textarea "Grilled chicken steak served with flavored biryani rice" at bounding box center [270, 178] width 259 height 32
drag, startPoint x: 217, startPoint y: 167, endPoint x: 267, endPoint y: 172, distance: 50.8
click at [267, 172] on textarea "Grilled chicken steak served with flavored biryani rice" at bounding box center [270, 178] width 259 height 32
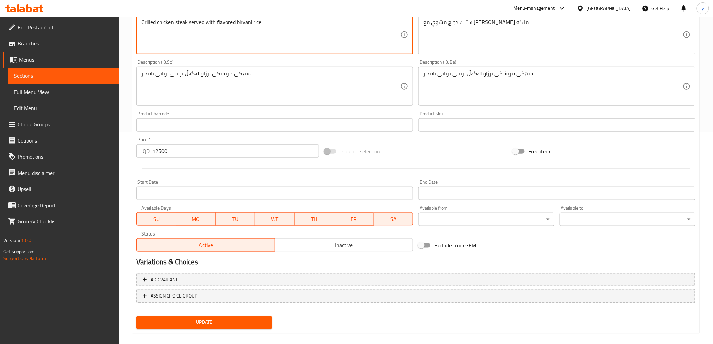
scroll to position [218, 0]
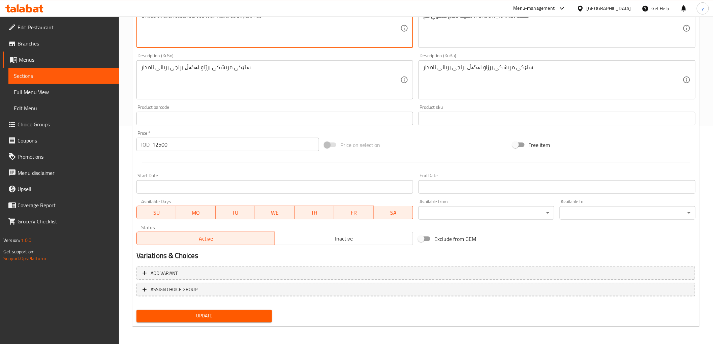
click at [257, 313] on span "Update" at bounding box center [204, 316] width 125 height 8
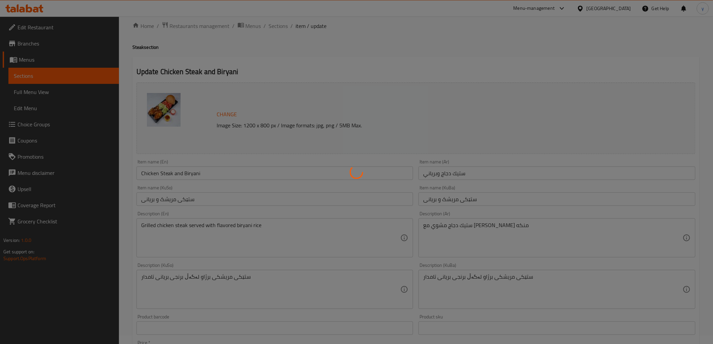
scroll to position [0, 0]
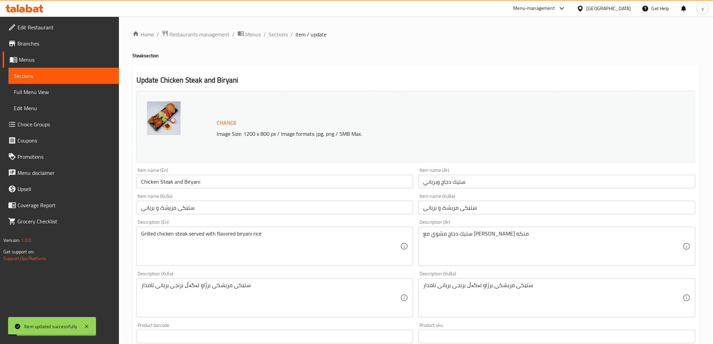
click at [75, 96] on link "Full Menu View" at bounding box center [63, 92] width 110 height 16
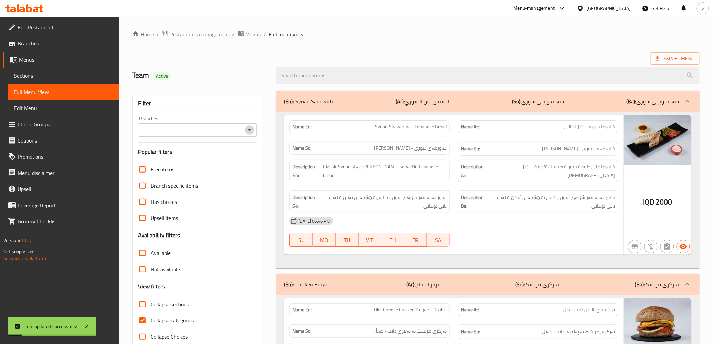
click at [251, 129] on icon "Open" at bounding box center [249, 130] width 3 height 2
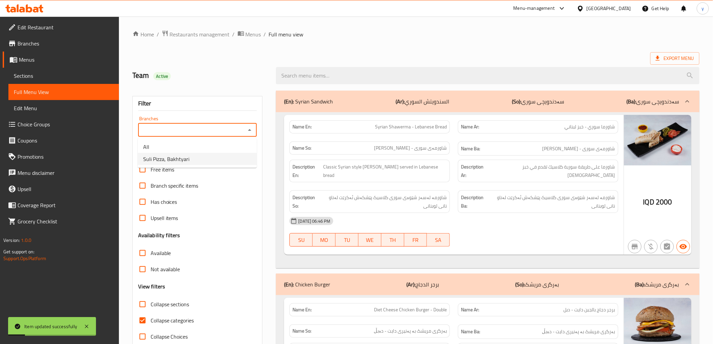
click at [220, 156] on li "Suli Pizza, Bakhtyari" at bounding box center [197, 159] width 119 height 12
type input "Suli Pizza, Bakhtyari"
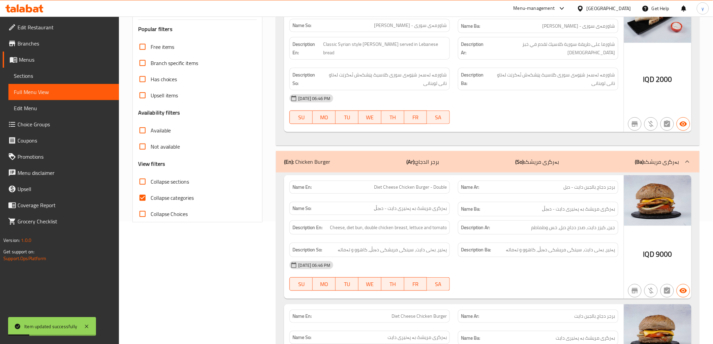
scroll to position [150, 0]
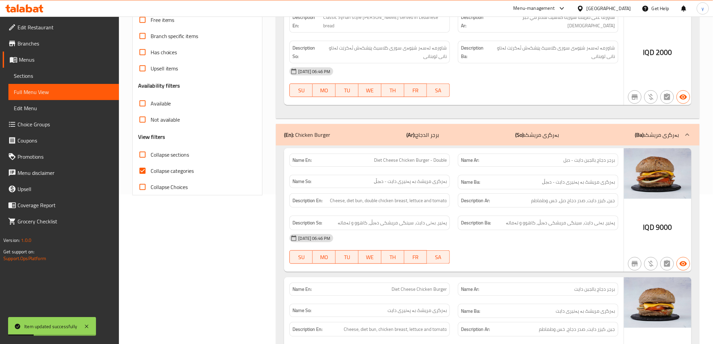
click at [149, 170] on input "Collapse categories" at bounding box center [142, 171] width 16 height 16
checkbox input "false"
click at [140, 154] on input "Collapse sections" at bounding box center [142, 155] width 16 height 16
checkbox input "true"
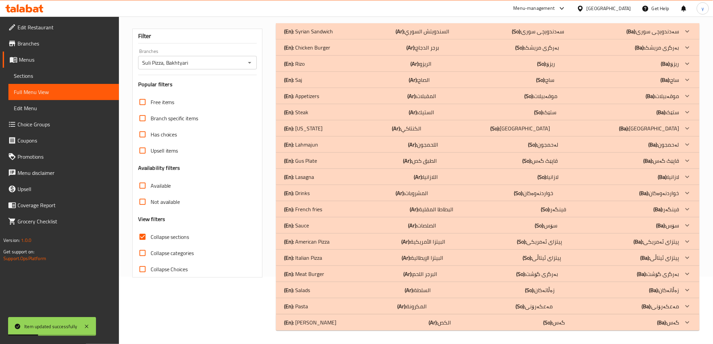
scroll to position [67, 0]
click at [338, 31] on div "(En): Syrian Sandwich (Ar): السندويتش السوري (So): سەدندویچی سوری (Ba): سەدندوی…" at bounding box center [481, 31] width 395 height 8
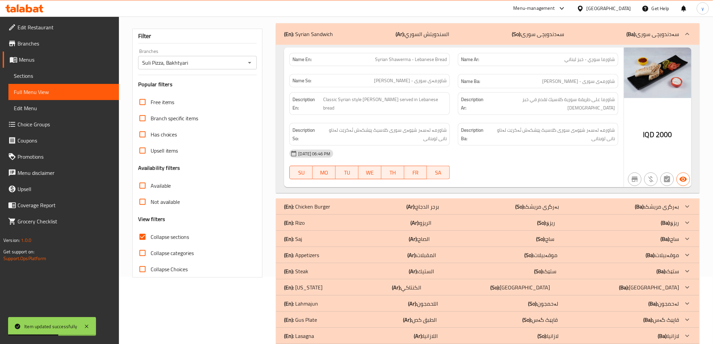
click at [339, 33] on div "(En): Syrian Sandwich (Ar): السندويتش السوري (So): سەدندویچی سوری (Ba): سەدندوی…" at bounding box center [481, 34] width 395 height 8
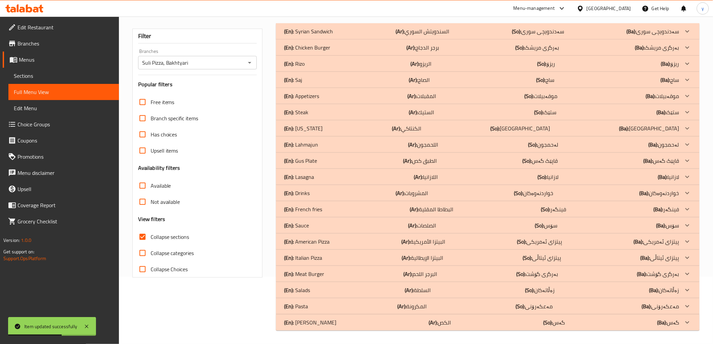
click at [340, 33] on div "(En): Syrian Sandwich (Ar): السندويتش السوري (So): سەدندویچی سوری (Ba): سەدندوی…" at bounding box center [481, 31] width 395 height 8
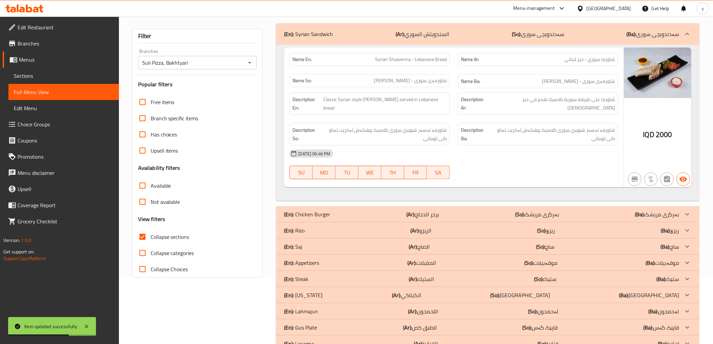
click at [335, 206] on div "(En): Chicken Burger (Ar): برجر الدجاج (So): بەرگری مریشک (Ba): بەرگری مریشک" at bounding box center [487, 214] width 423 height 16
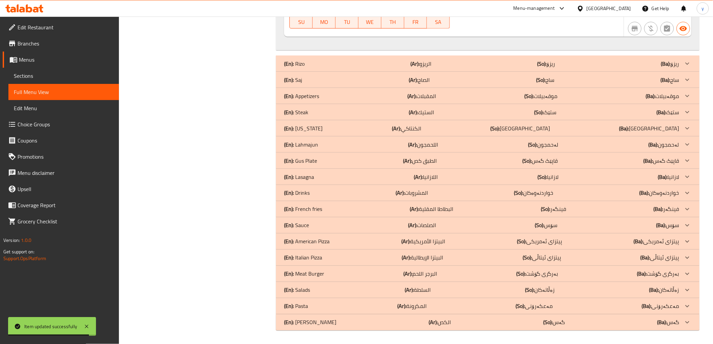
scroll to position [1342, 0]
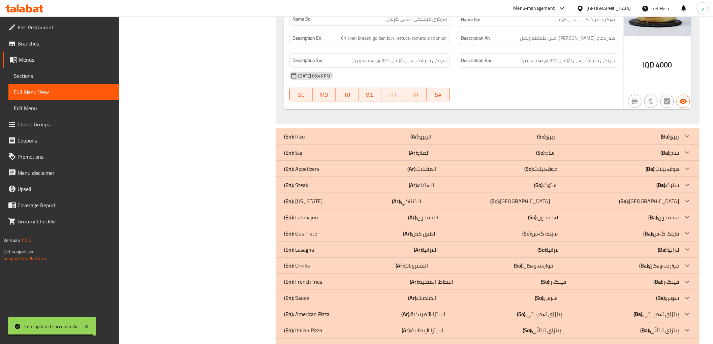
click at [334, 153] on div "(En): Saj (Ar): الصاج (So): ساج (Ba): ساج" at bounding box center [481, 153] width 395 height 8
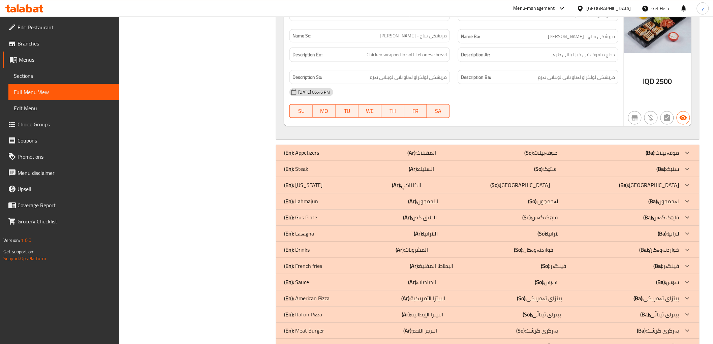
scroll to position [1573, 0]
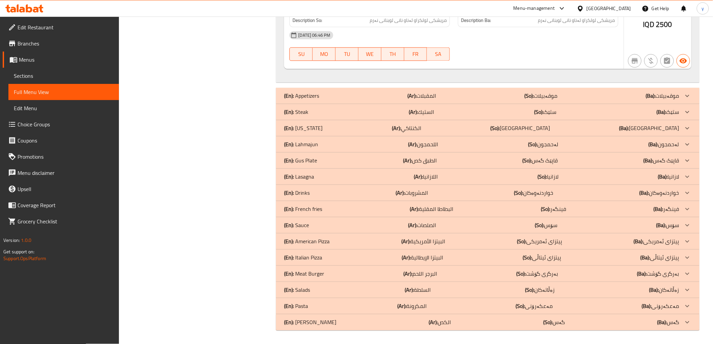
click at [331, 108] on div "(En): Steak (Ar): الستيك (So): ستێک (Ba): ستێک" at bounding box center [481, 112] width 395 height 8
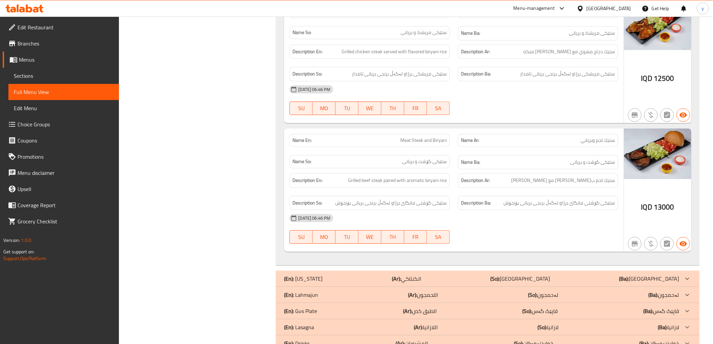
scroll to position [1723, 0]
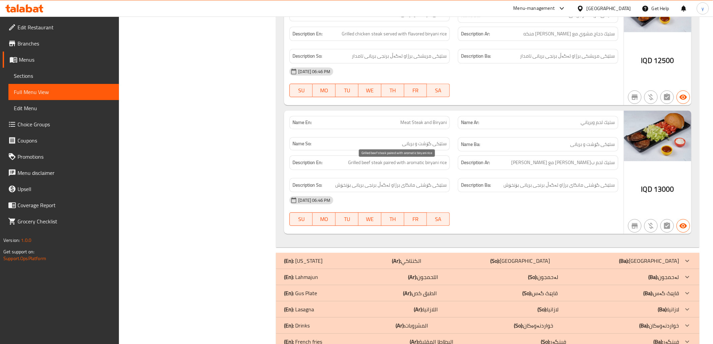
click at [391, 164] on span "Grilled beef steak paired with aromatic biryani rice" at bounding box center [397, 162] width 99 height 8
click at [38, 73] on span "Sections" at bounding box center [64, 76] width 100 height 8
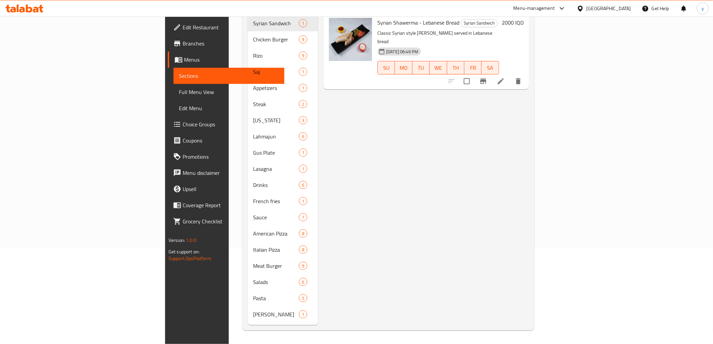
scroll to position [94, 0]
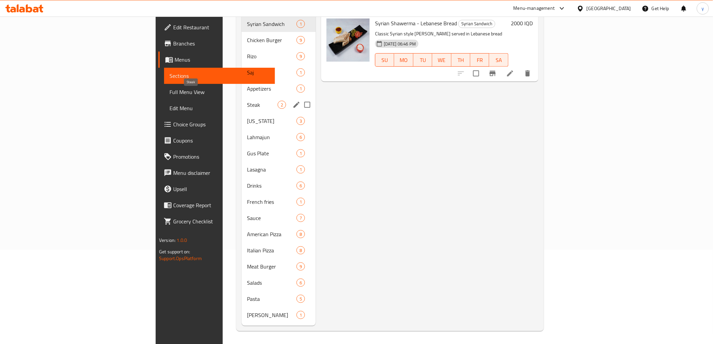
click at [247, 101] on span "Steak" at bounding box center [262, 105] width 31 height 8
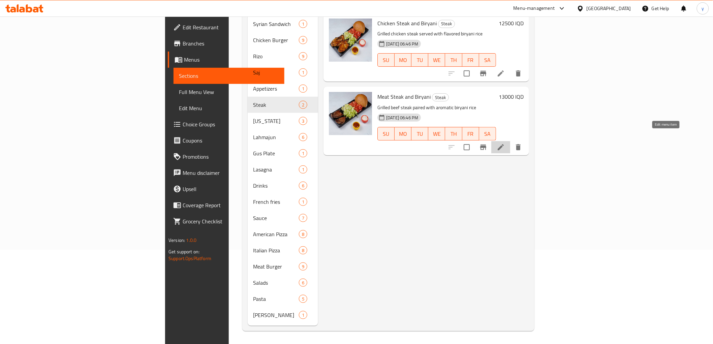
click at [505, 143] on icon at bounding box center [500, 147] width 8 height 8
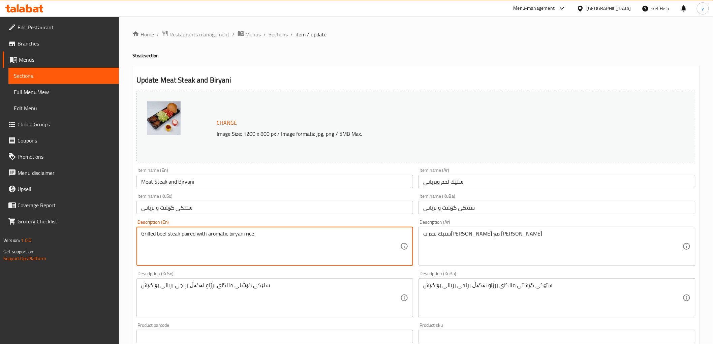
click at [193, 236] on textarea "Grilled beef steak paired with aromatic biryani rice" at bounding box center [270, 246] width 259 height 32
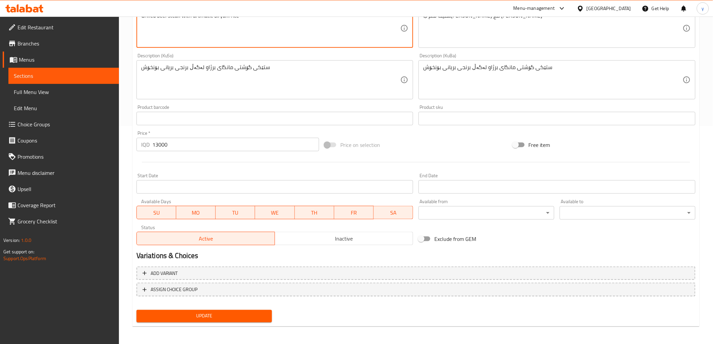
scroll to position [143, 0]
type textarea "Grilled beef steak with aromatic biryani rice"
click at [197, 318] on span "Update" at bounding box center [204, 316] width 125 height 8
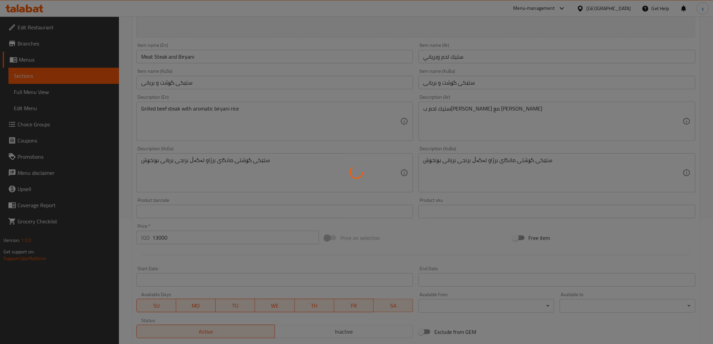
scroll to position [0, 0]
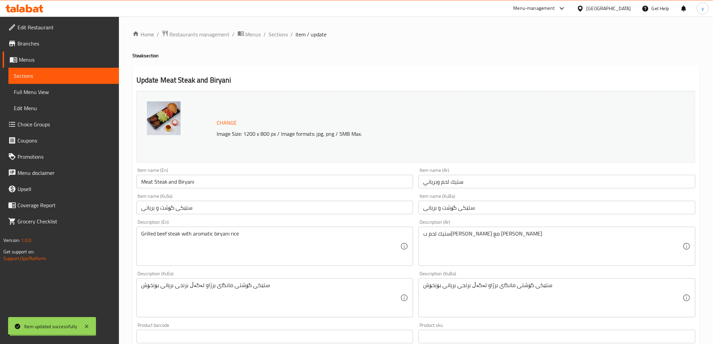
click at [82, 89] on span "Full Menu View" at bounding box center [64, 92] width 100 height 8
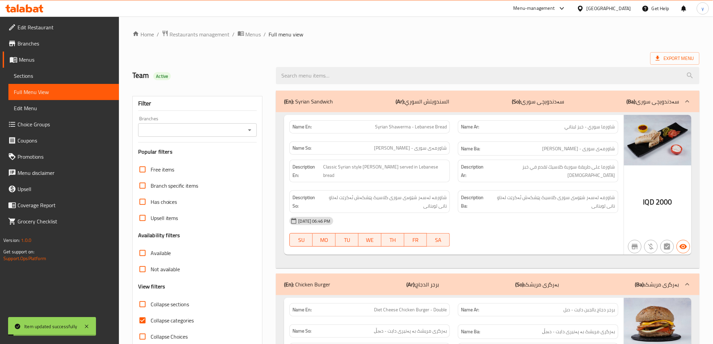
click at [250, 132] on icon "Open" at bounding box center [250, 130] width 8 height 8
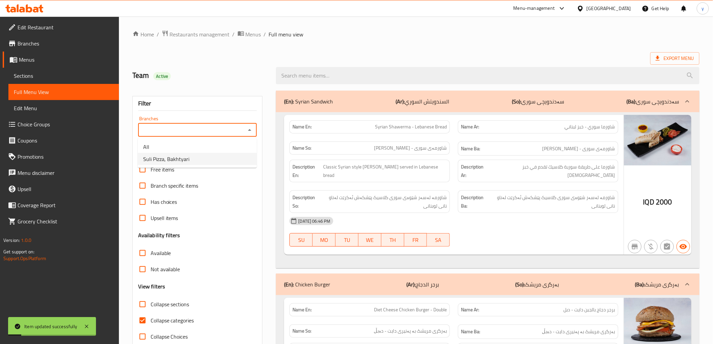
drag, startPoint x: 216, startPoint y: 152, endPoint x: 216, endPoint y: 157, distance: 5.4
click at [216, 157] on ul "All Suli Pizza, Bakhtyari" at bounding box center [197, 153] width 119 height 30
click at [216, 157] on li "Suli Pizza, Bakhtyari" at bounding box center [197, 159] width 119 height 12
type input "Suli Pizza, Bakhtyari"
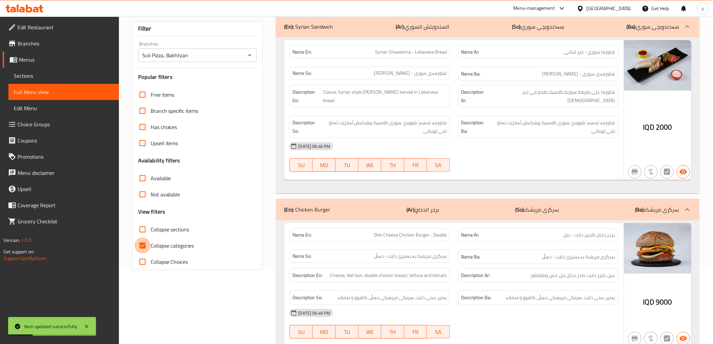
drag, startPoint x: 143, startPoint y: 241, endPoint x: 169, endPoint y: 248, distance: 26.1
click at [143, 242] on input "Collapse categories" at bounding box center [142, 245] width 16 height 16
checkbox input "false"
click at [140, 230] on input "Collapse sections" at bounding box center [142, 229] width 16 height 16
checkbox input "true"
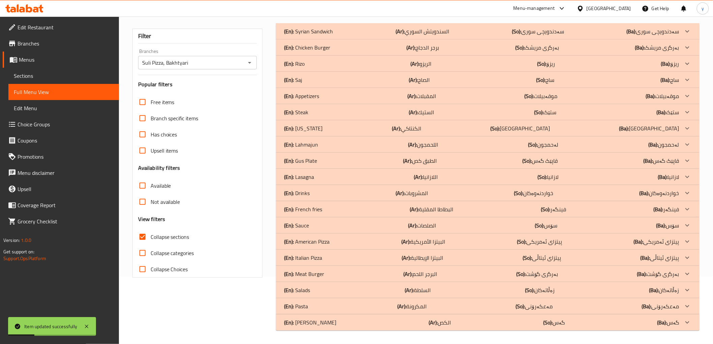
click at [83, 322] on icon at bounding box center [87, 326] width 8 height 8
click at [325, 146] on div "(En): Lahmajun (Ar): اللحمجون (So): لەحمجون (Ba): لەحمجون" at bounding box center [481, 144] width 395 height 8
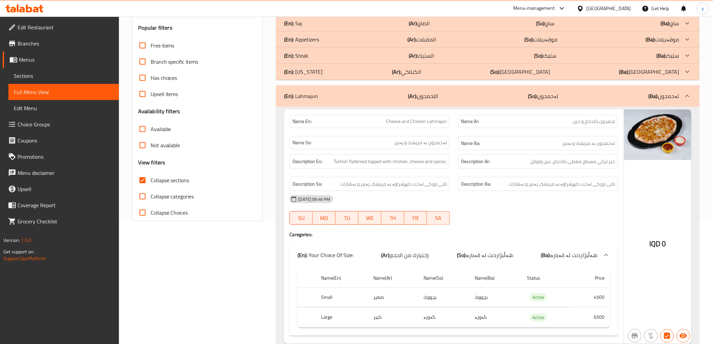
scroll to position [142, 0]
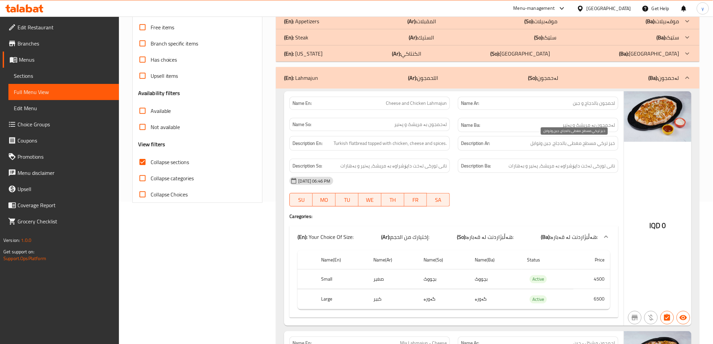
click at [590, 143] on span "خبز تركي مسطح مغطى بالدجاج، جبن وتوابل" at bounding box center [572, 143] width 85 height 8
copy span "مسطح"
click at [570, 145] on span "خبز تركي مسطح مغطى بالدجاج، جبن وتوابل" at bounding box center [572, 143] width 85 height 8
drag, startPoint x: 554, startPoint y: 144, endPoint x: 620, endPoint y: 143, distance: 65.3
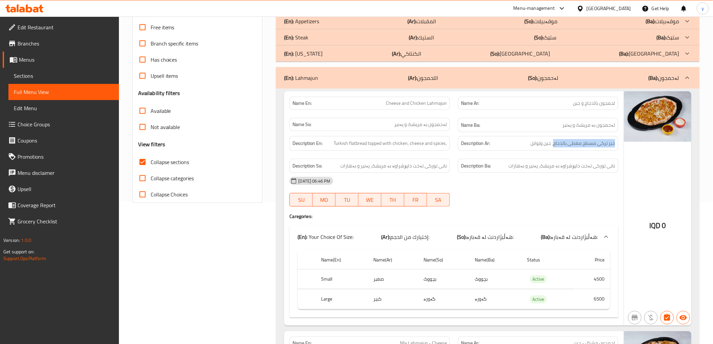
click at [620, 143] on div "Description Ar: خبز تركي مسطح مغطى بالدجاج، جبن وتوابل" at bounding box center [538, 143] width 168 height 23
copy span "خبز تركي مسطح مغطى بالدجاج"
click at [499, 188] on div "[DATE] 06:46 PM" at bounding box center [453, 181] width 336 height 16
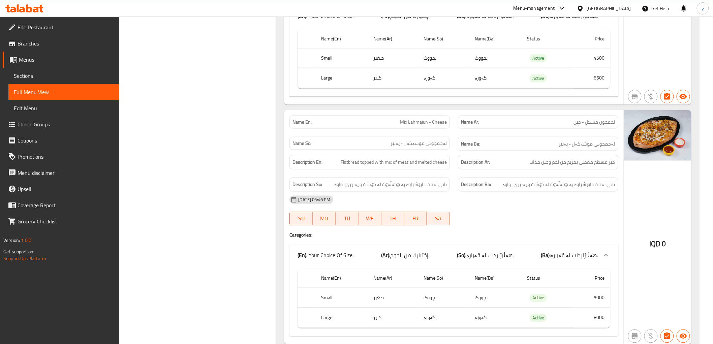
scroll to position [442, 0]
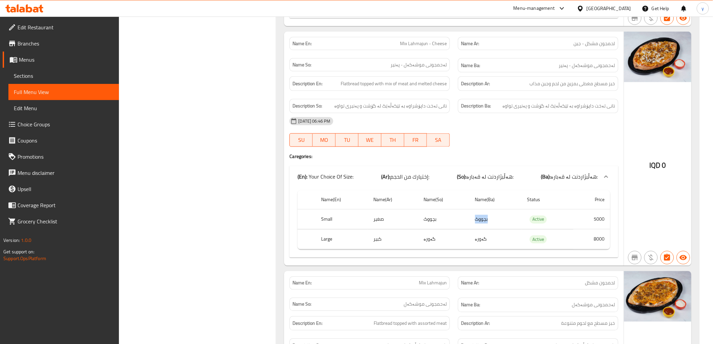
drag, startPoint x: 475, startPoint y: 222, endPoint x: 489, endPoint y: 220, distance: 13.9
click at [489, 220] on td "بچووک" at bounding box center [495, 219] width 52 height 20
drag, startPoint x: 593, startPoint y: 220, endPoint x: 601, endPoint y: 223, distance: 8.6
click at [602, 220] on td "5000" at bounding box center [591, 219] width 37 height 20
drag, startPoint x: 482, startPoint y: 236, endPoint x: 502, endPoint y: 238, distance: 20.6
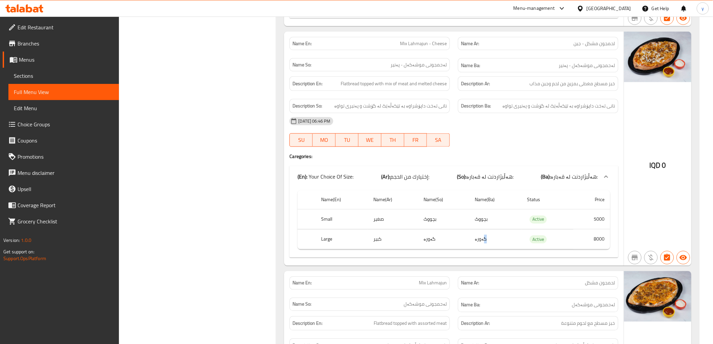
click at [502, 238] on td "گەورە" at bounding box center [495, 239] width 52 height 20
click at [485, 210] on td "بچووک" at bounding box center [495, 219] width 52 height 20
click at [427, 96] on div "Description So: نانی تەخت داپۆشراوە بە تێکەڵەێک لە گۆشت و پەنیری تواوە" at bounding box center [369, 106] width 168 height 23
click at [592, 243] on td "8000" at bounding box center [591, 239] width 37 height 20
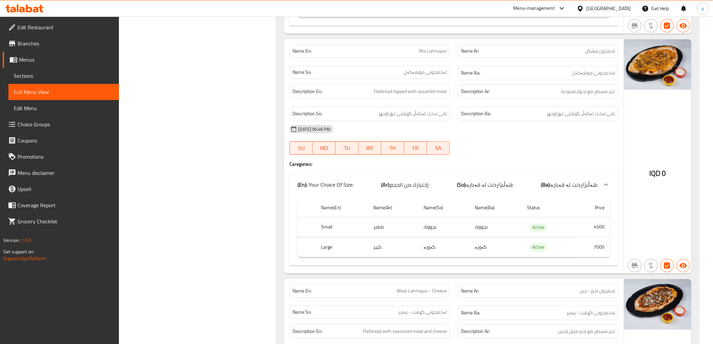
scroll to position [710, 0]
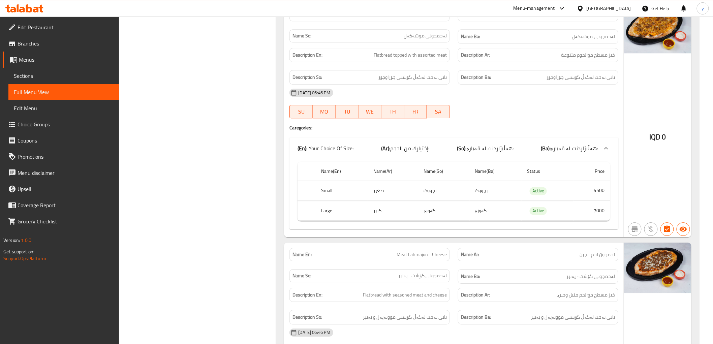
click at [607, 189] on td "4500" at bounding box center [591, 191] width 37 height 20
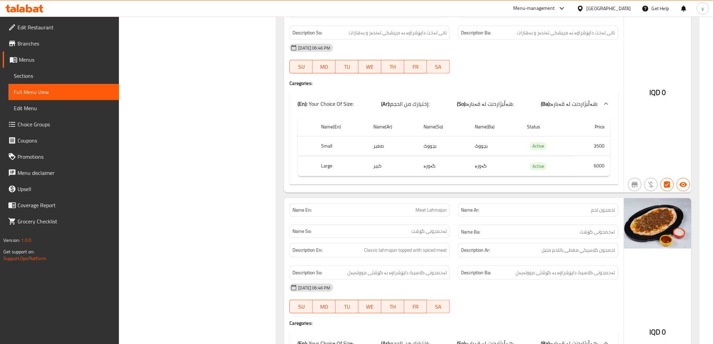
scroll to position [1384, 0]
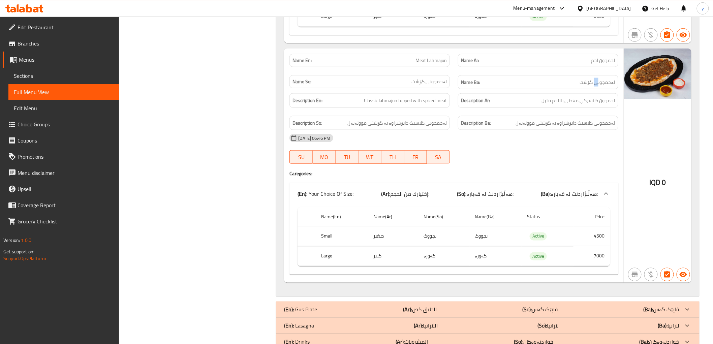
drag, startPoint x: 599, startPoint y: 82, endPoint x: 595, endPoint y: 84, distance: 5.1
click at [595, 84] on span "لەحمجونی گۆشت" at bounding box center [597, 82] width 35 height 8
click at [608, 232] on td "4500" at bounding box center [591, 236] width 37 height 20
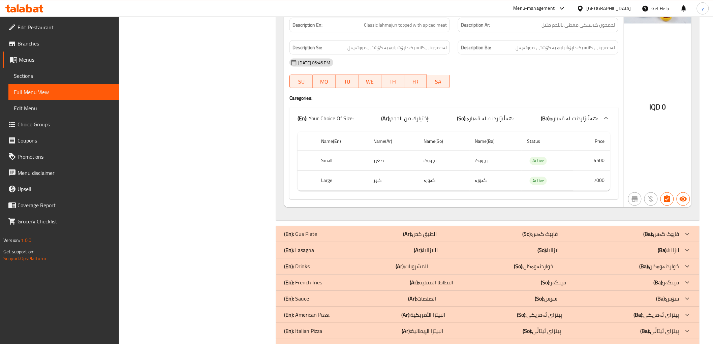
scroll to position [1533, 0]
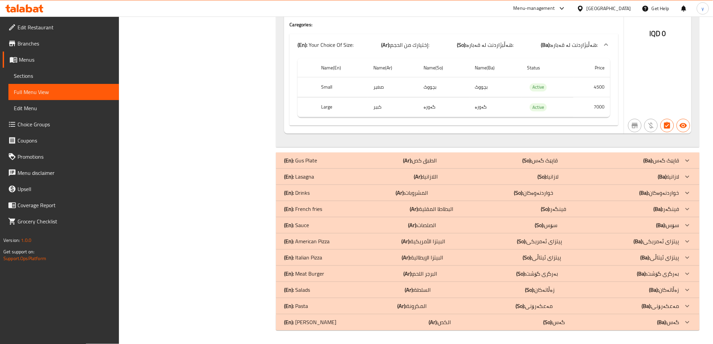
click at [339, 177] on div "(En): Lasagna (Ar): اللازانيا (So): لازانیا (Ba): لازانیا" at bounding box center [481, 177] width 395 height 8
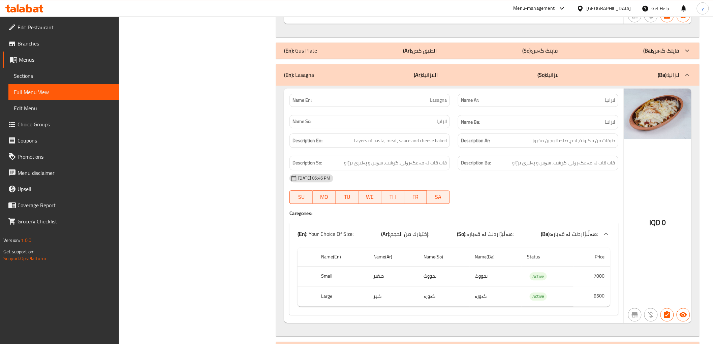
scroll to position [1683, 0]
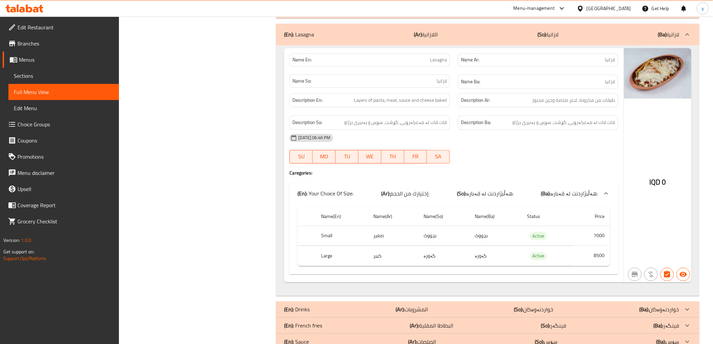
click at [86, 75] on span "Sections" at bounding box center [64, 76] width 100 height 8
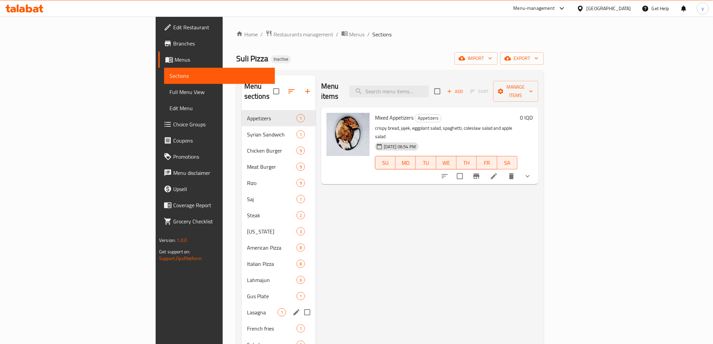
click at [247, 308] on span "Lasagna" at bounding box center [262, 312] width 31 height 8
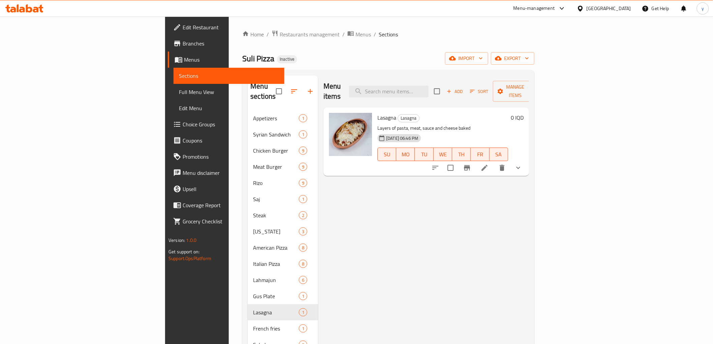
click at [494, 163] on li at bounding box center [484, 168] width 19 height 12
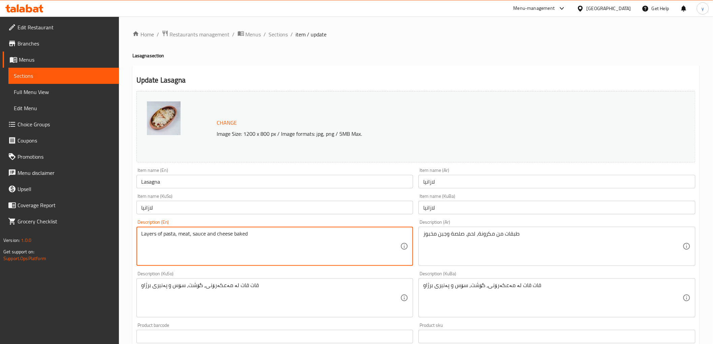
click at [240, 236] on textarea "Layers of pasta, meat, sauce and cheese baked" at bounding box center [270, 246] width 259 height 32
click at [216, 235] on textarea "Layers of pasta, meat, sauce and cheese" at bounding box center [270, 246] width 259 height 32
paste textarea "baked"
click at [265, 236] on textarea "Layers of pasta, meat, sauce and baked cheese" at bounding box center [270, 246] width 259 height 32
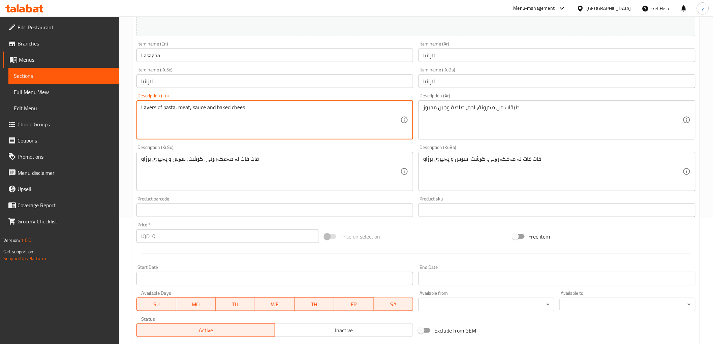
scroll to position [9, 0]
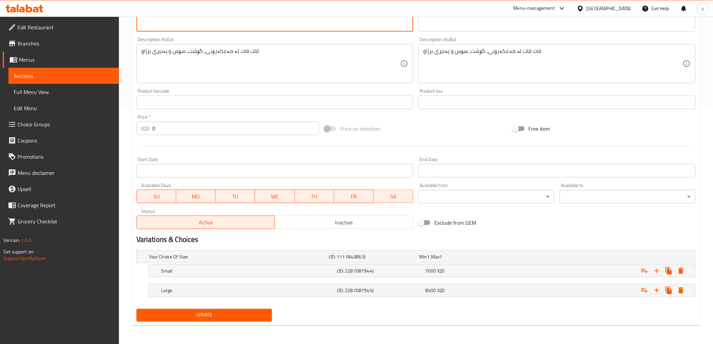
type textarea "Layers of pasta, meat, sauce and baked cheese"
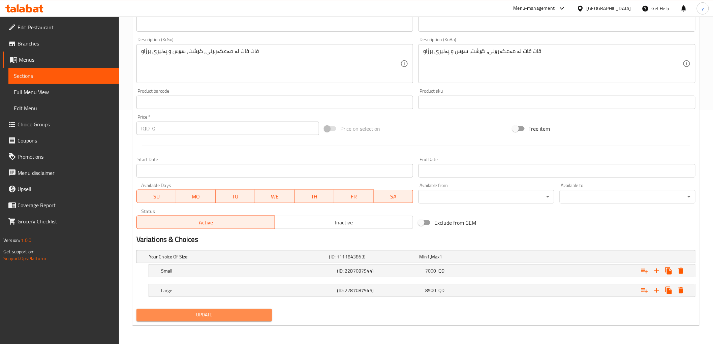
click at [242, 312] on span "Update" at bounding box center [204, 315] width 125 height 8
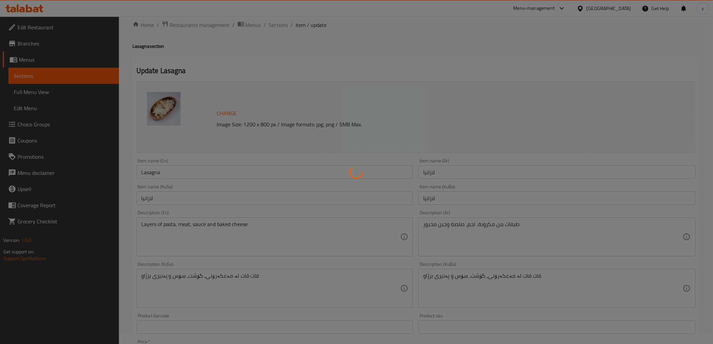
click at [95, 92] on div at bounding box center [356, 172] width 713 height 344
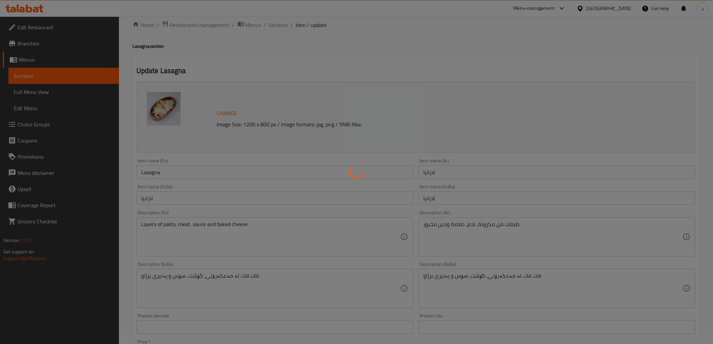
click at [95, 92] on div at bounding box center [356, 172] width 713 height 344
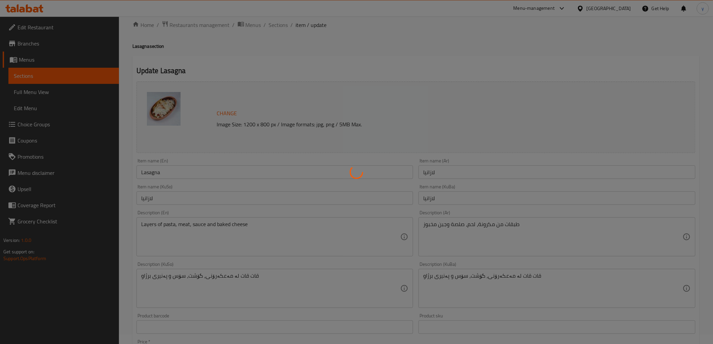
click at [95, 92] on div at bounding box center [356, 172] width 713 height 344
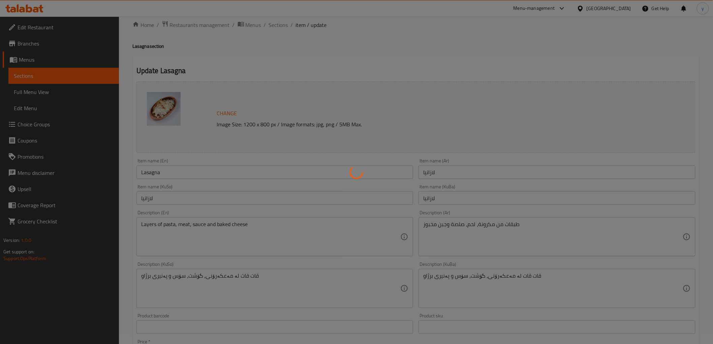
click at [95, 92] on div at bounding box center [356, 172] width 713 height 344
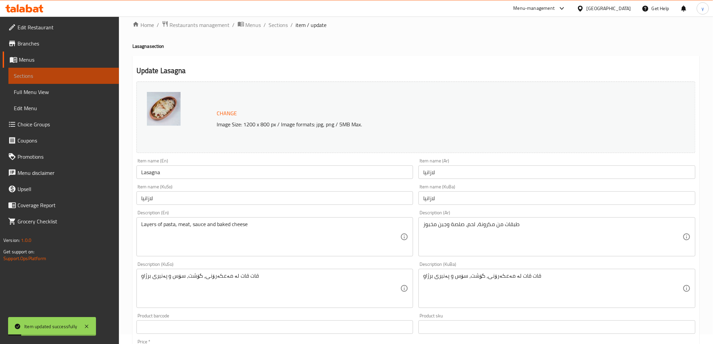
click at [105, 82] on link "Sections" at bounding box center [63, 76] width 110 height 16
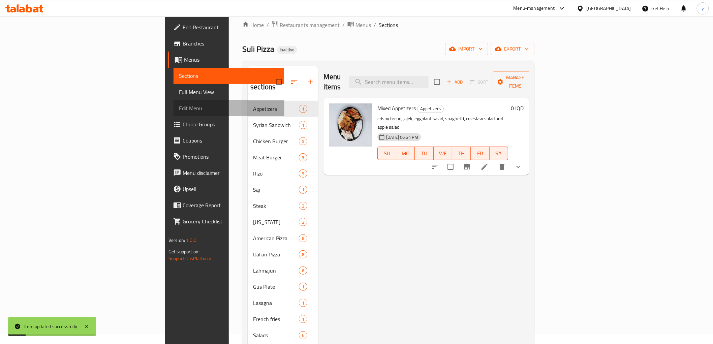
click at [173, 102] on link "Edit Menu" at bounding box center [228, 108] width 110 height 16
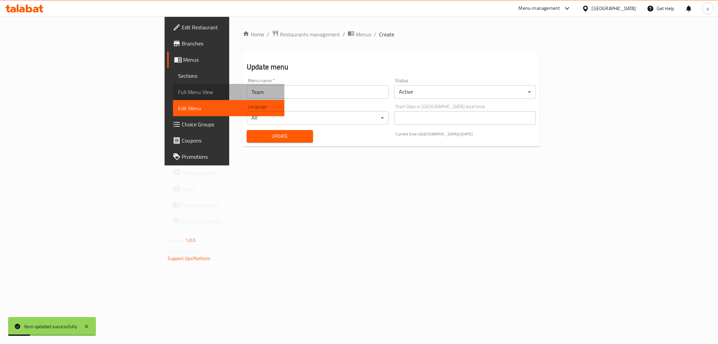
click at [178, 95] on span "Full Menu View" at bounding box center [228, 92] width 101 height 8
click at [173, 96] on link "Full Menu View" at bounding box center [228, 92] width 111 height 16
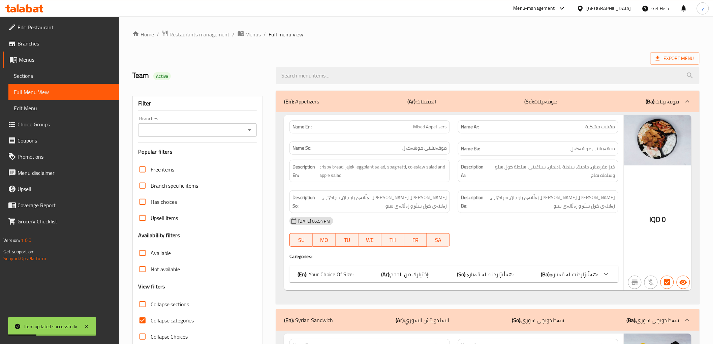
click at [247, 126] on icon "Open" at bounding box center [250, 130] width 8 height 8
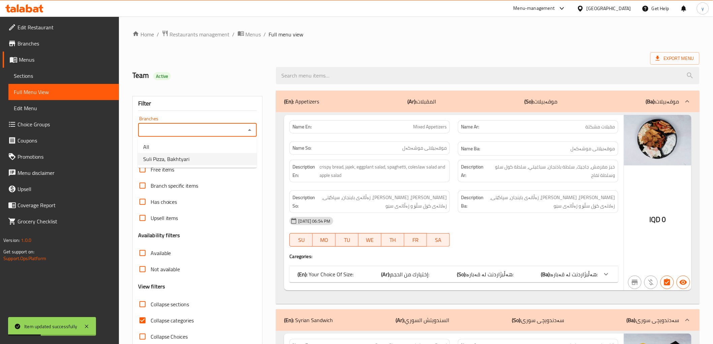
click at [217, 161] on li "Suli Pizza, Bakhtyari" at bounding box center [197, 159] width 119 height 12
type input "Suli Pizza, Bakhtyari"
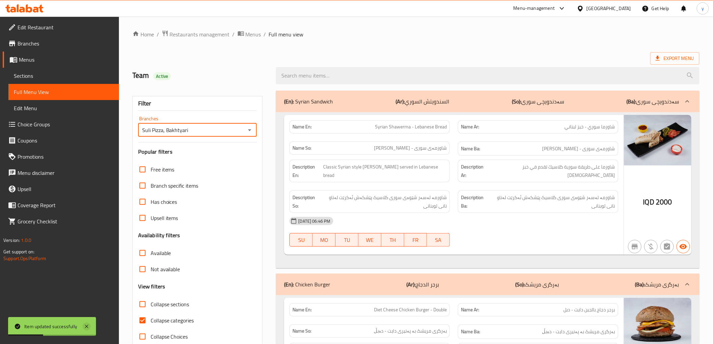
click at [83, 328] on icon at bounding box center [87, 326] width 8 height 8
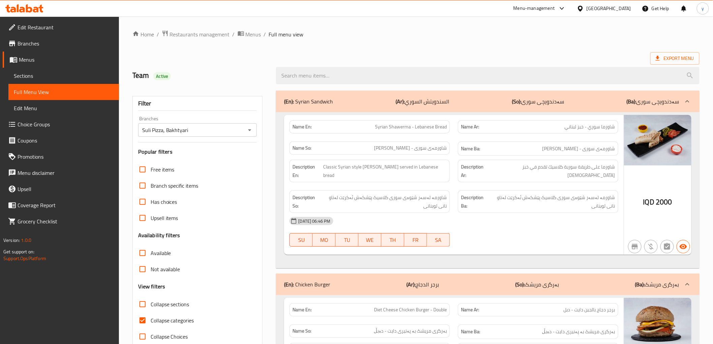
click at [144, 303] on input "Collapse sections" at bounding box center [142, 304] width 16 height 16
checkbox input "true"
click at [137, 316] on input "Collapse categories" at bounding box center [142, 320] width 16 height 16
checkbox input "false"
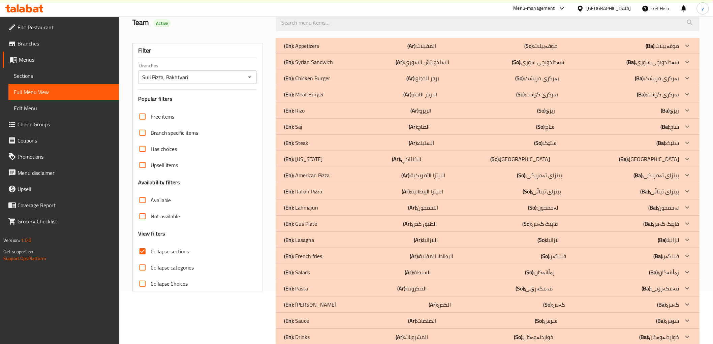
scroll to position [67, 0]
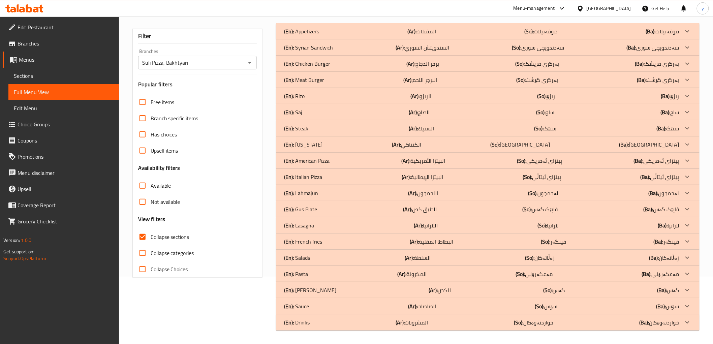
click at [407, 223] on div "(En): Lasagna (Ar): اللازانيا (So): لازانیا (Ba): لازانیا" at bounding box center [481, 225] width 395 height 8
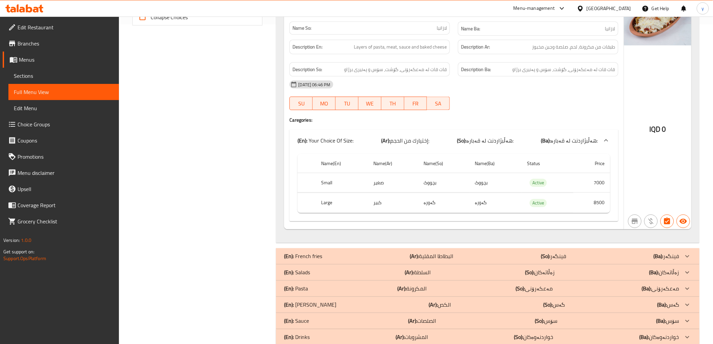
scroll to position [334, 0]
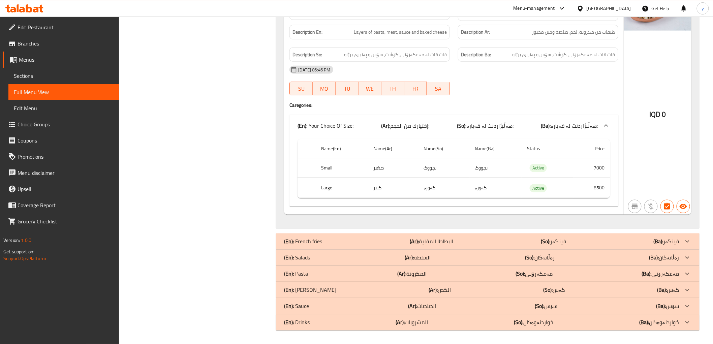
click at [349, 237] on div "(En): French fries (Ar): البطاطا المقلية (So): فینگەر (Ba): فینگەر" at bounding box center [481, 241] width 395 height 8
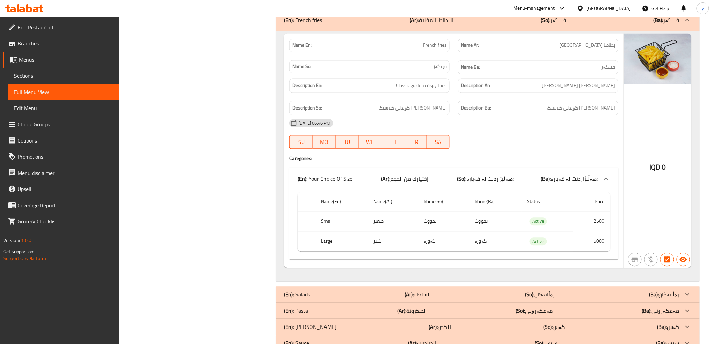
scroll to position [595, 0]
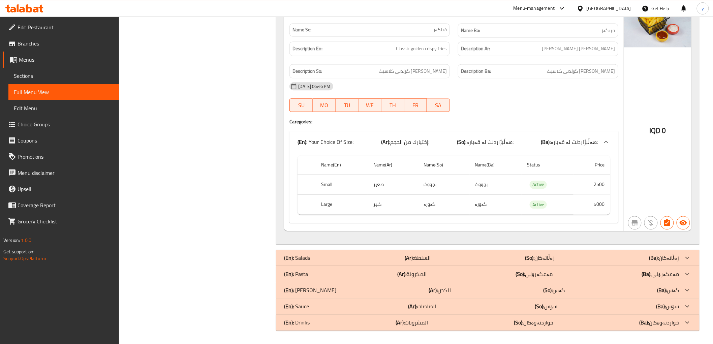
click at [313, 276] on div "(En): Pasta (Ar): المكرونة (So): مەعکەرۆنی (Ba): مەعکەرۆنی" at bounding box center [481, 274] width 395 height 8
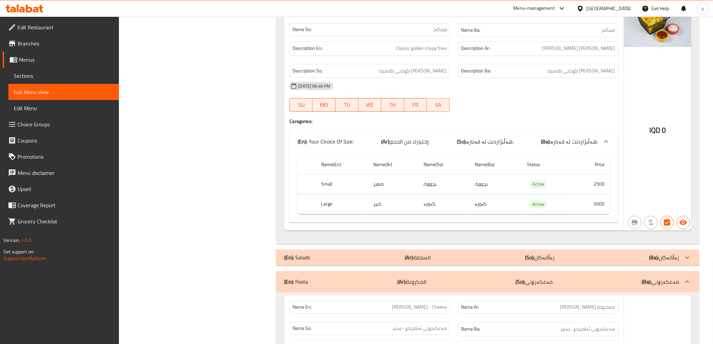
click at [313, 276] on div "(En): Pasta (Ar): المكرونة (So): مەعکەرۆنی (Ba): مەعکەرۆنی" at bounding box center [487, 282] width 423 height 22
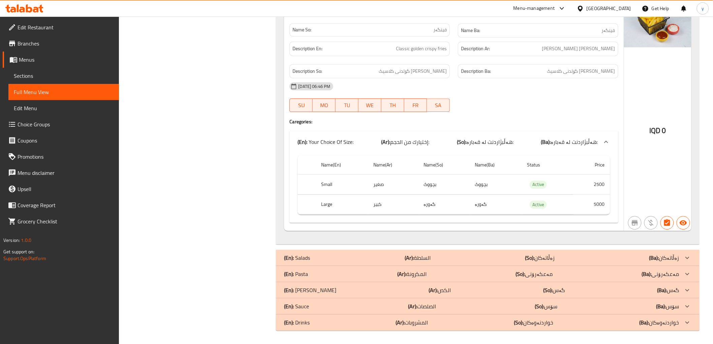
click at [306, 302] on p "(En): Sauce" at bounding box center [296, 306] width 25 height 8
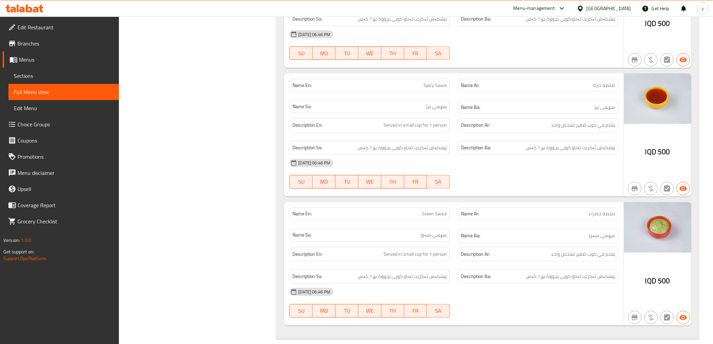
scroll to position [1526, 0]
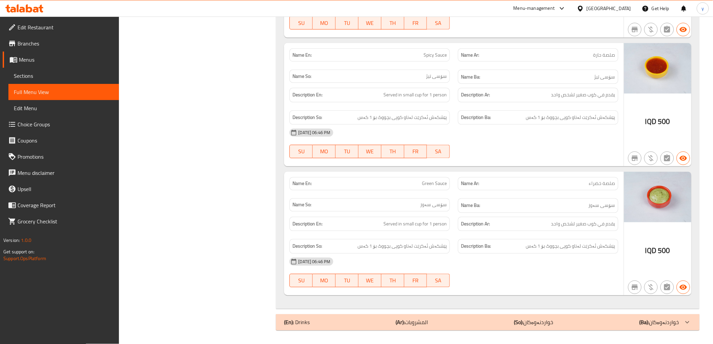
click at [525, 290] on div at bounding box center [538, 287] width 168 height 8
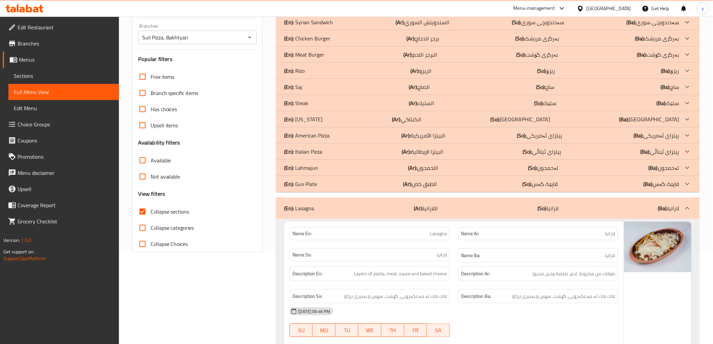
scroll to position [75, 0]
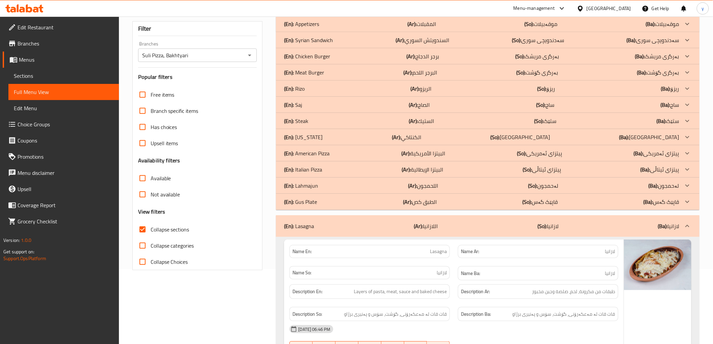
click at [324, 189] on div "(En): Lahmajun (Ar): اللحمجون (So): لەحمجون (Ba): لەحمجون" at bounding box center [481, 186] width 395 height 8
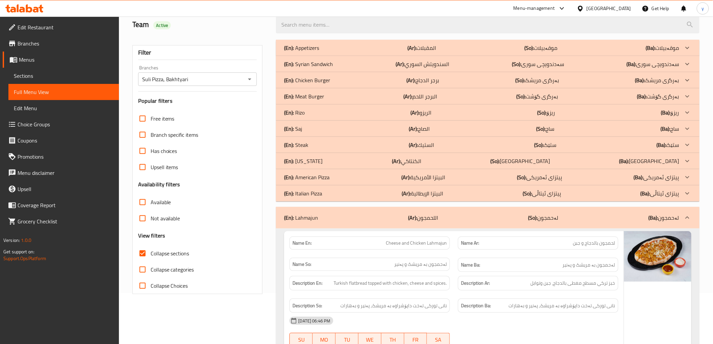
scroll to position [0, 0]
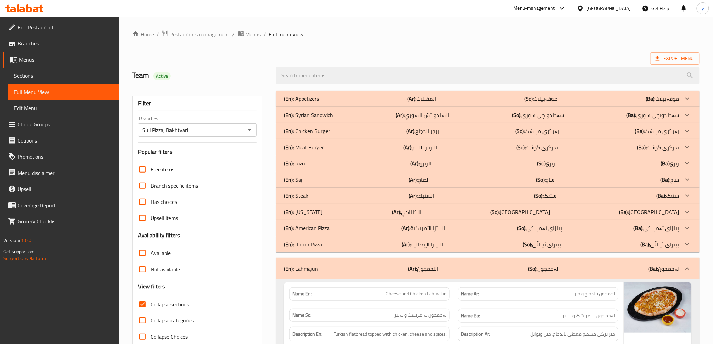
click at [321, 195] on div "(En): Steak (Ar): الستيك (So): ستێک (Ba): ستێک" at bounding box center [481, 196] width 395 height 8
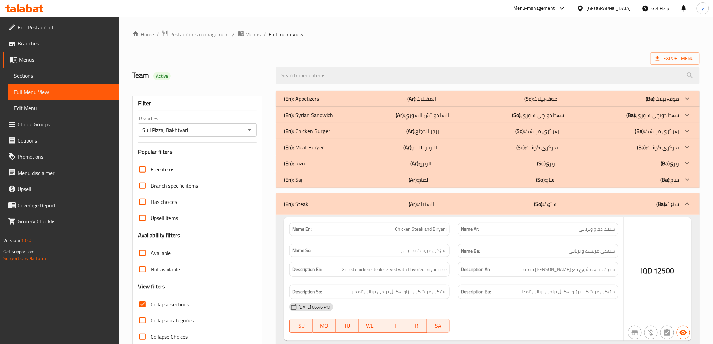
click at [322, 179] on div "(En): Saj (Ar): الصاج (So): ساج (Ba): ساج" at bounding box center [481, 179] width 395 height 8
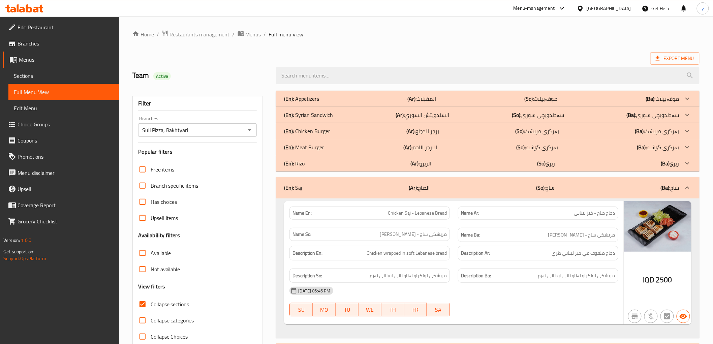
click at [333, 134] on div "(En): Chicken Burger (Ar): برجر الدجاج (So): بەرگری مریشک (Ba): بەرگری مریشک" at bounding box center [481, 131] width 395 height 8
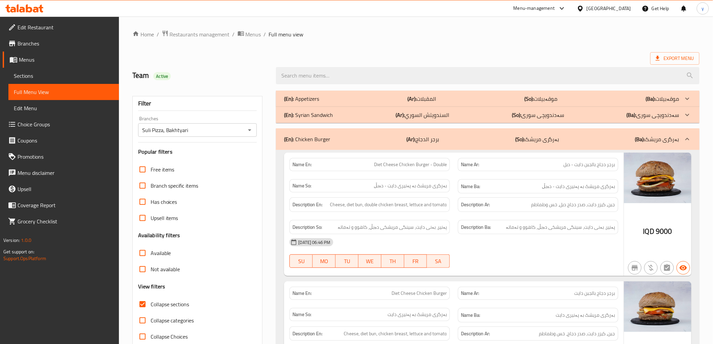
click at [342, 98] on div "(En): Appetizers (Ar): المقبلات (So): موقەبیلات (Ba): موقەبیلات" at bounding box center [481, 99] width 395 height 8
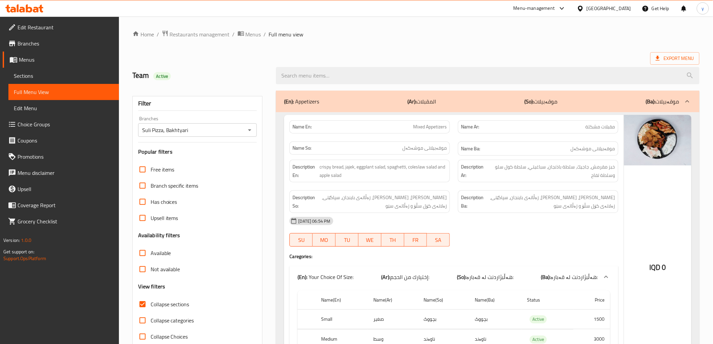
click at [371, 101] on div "(En): Appetizers (Ar): المقبلات (So): موقەبیلات (Ba): موقەبیلات" at bounding box center [481, 101] width 395 height 8
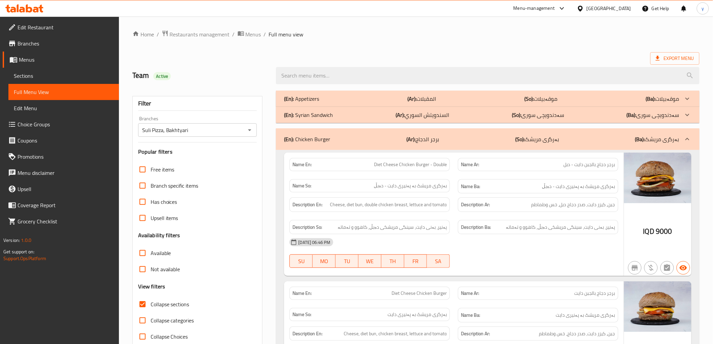
click at [362, 118] on div "(En): Syrian Sandwich (Ar): السندويتش السوري (So): سەدندویچی سوری (Ba): سەدندوی…" at bounding box center [481, 115] width 395 height 8
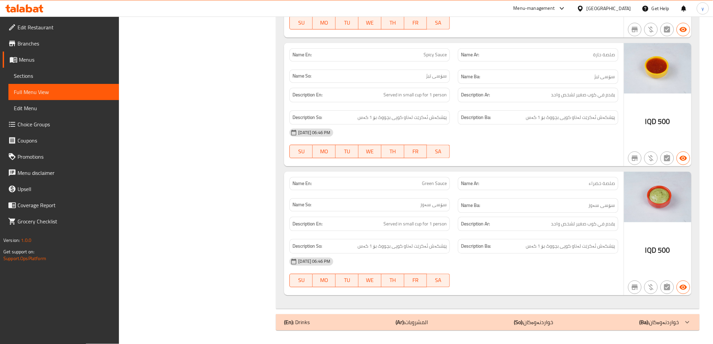
scroll to position [4783, 0]
